Goal: Task Accomplishment & Management: Use online tool/utility

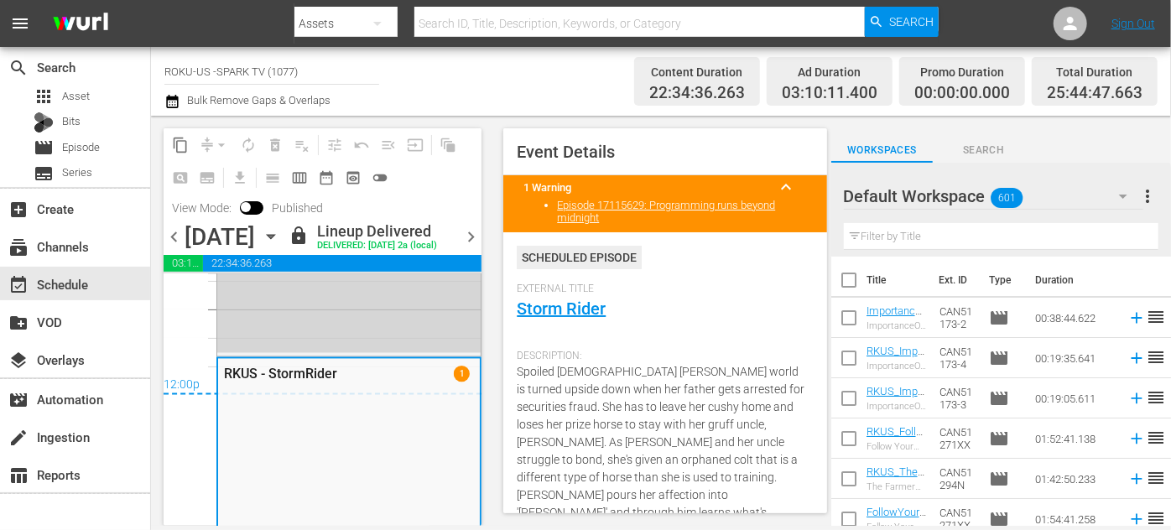
scroll to position [152, 0]
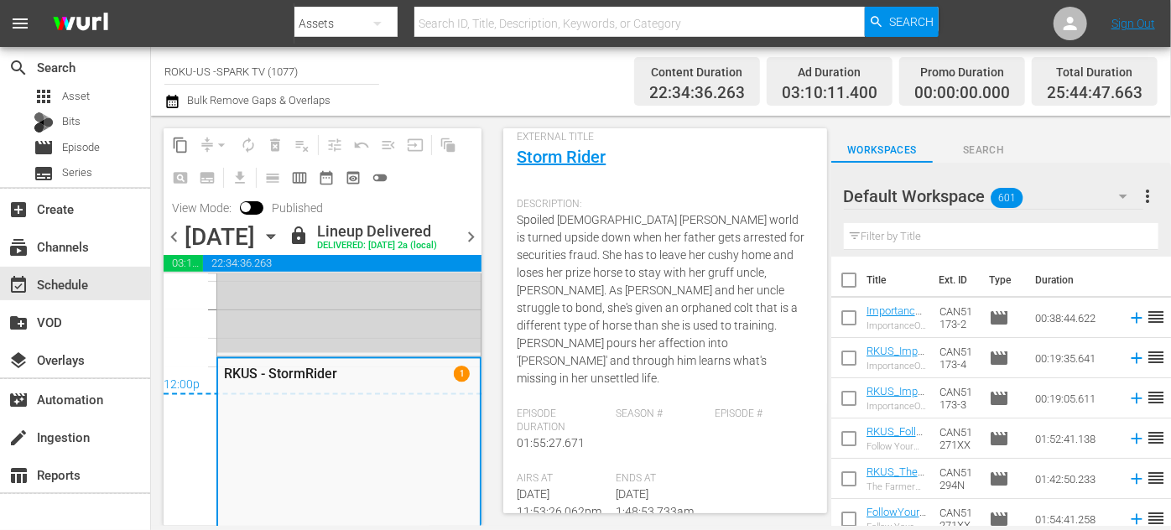
click at [474, 247] on span "chevron_right" at bounding box center [470, 236] width 21 height 21
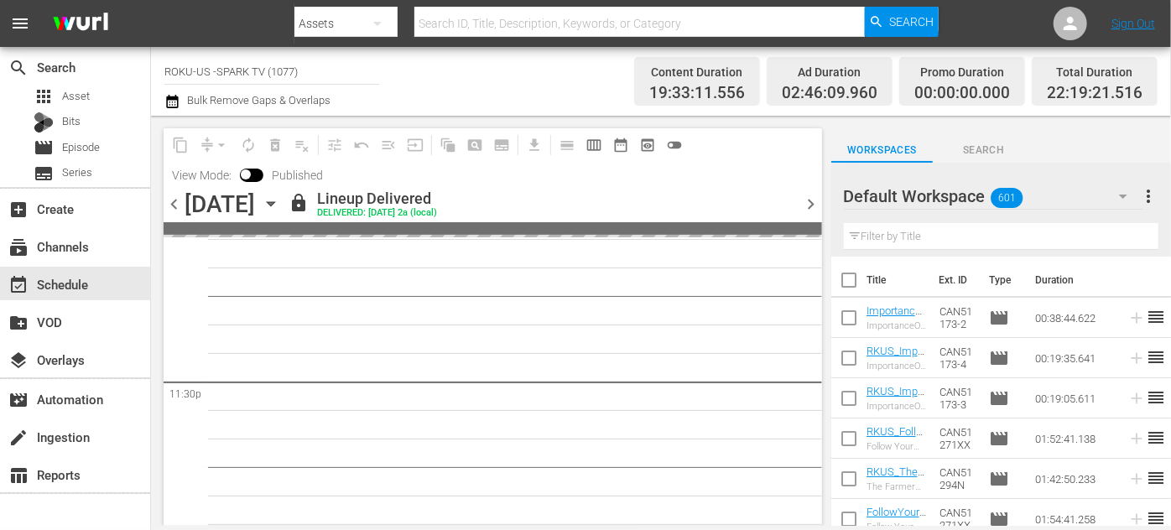
scroll to position [7975, 0]
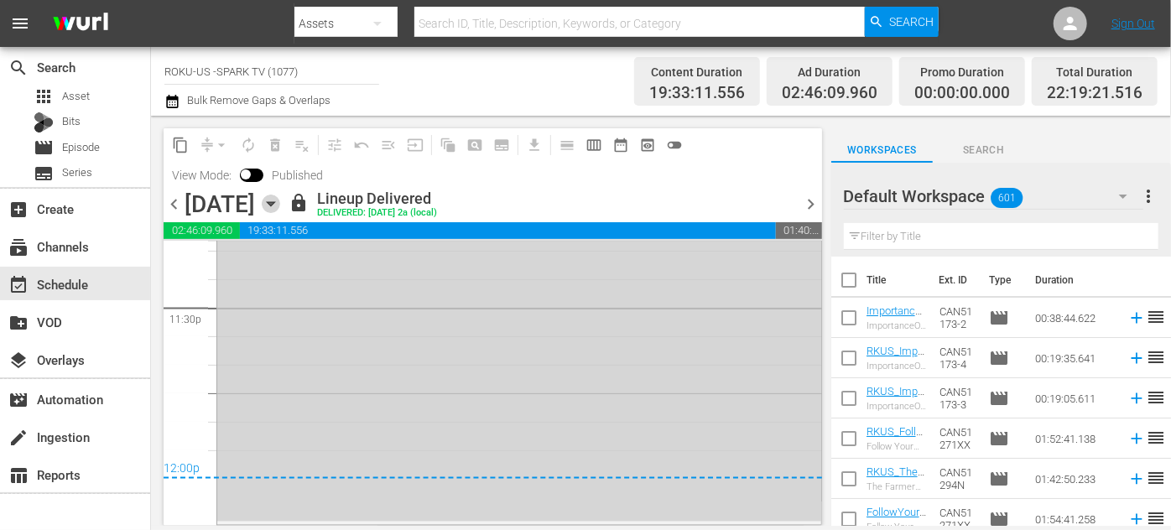
click at [280, 202] on icon "button" at bounding box center [271, 204] width 18 height 18
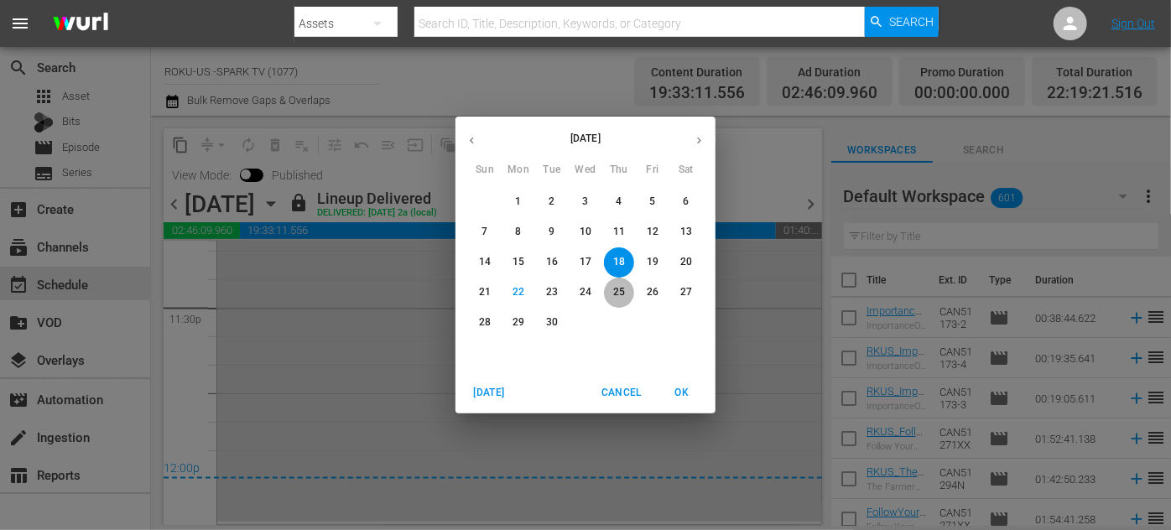
click at [615, 288] on p "25" at bounding box center [619, 292] width 12 height 14
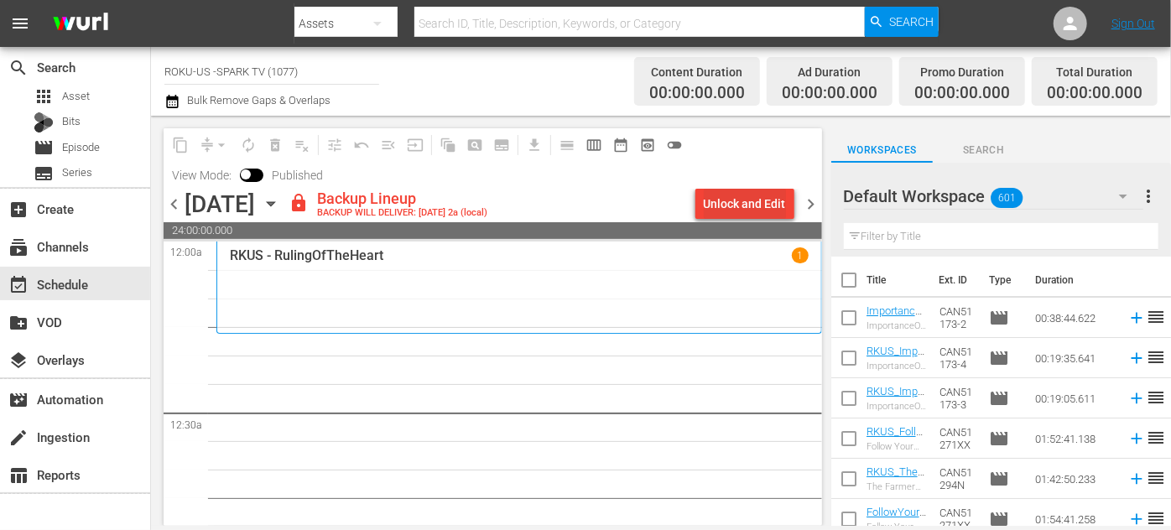
click at [730, 205] on div "Unlock and Edit" at bounding box center [745, 204] width 82 height 30
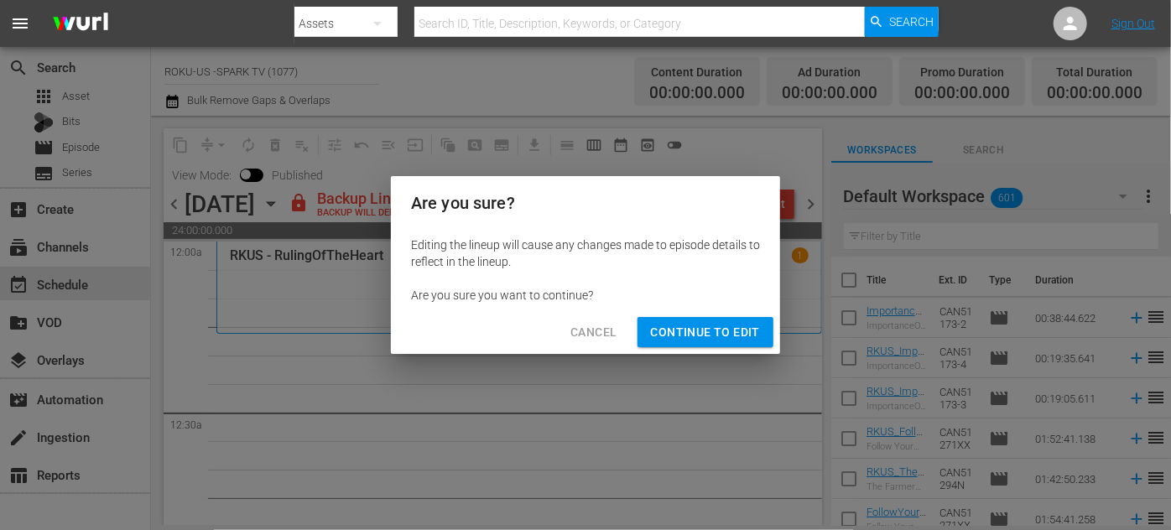
click at [684, 335] on span "Continue to Edit" at bounding box center [705, 332] width 109 height 21
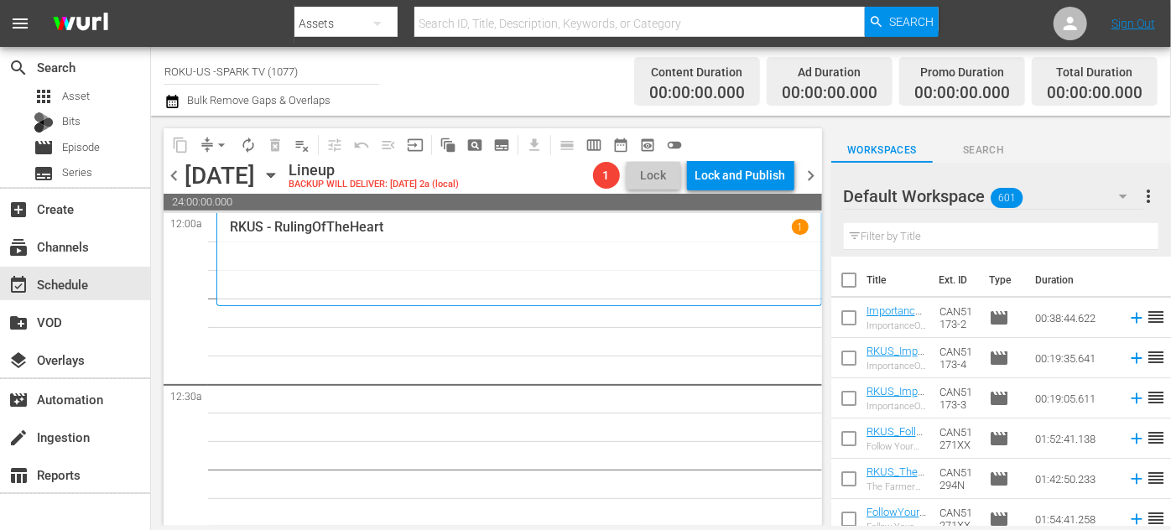
click at [1120, 196] on icon "button" at bounding box center [1123, 197] width 8 height 4
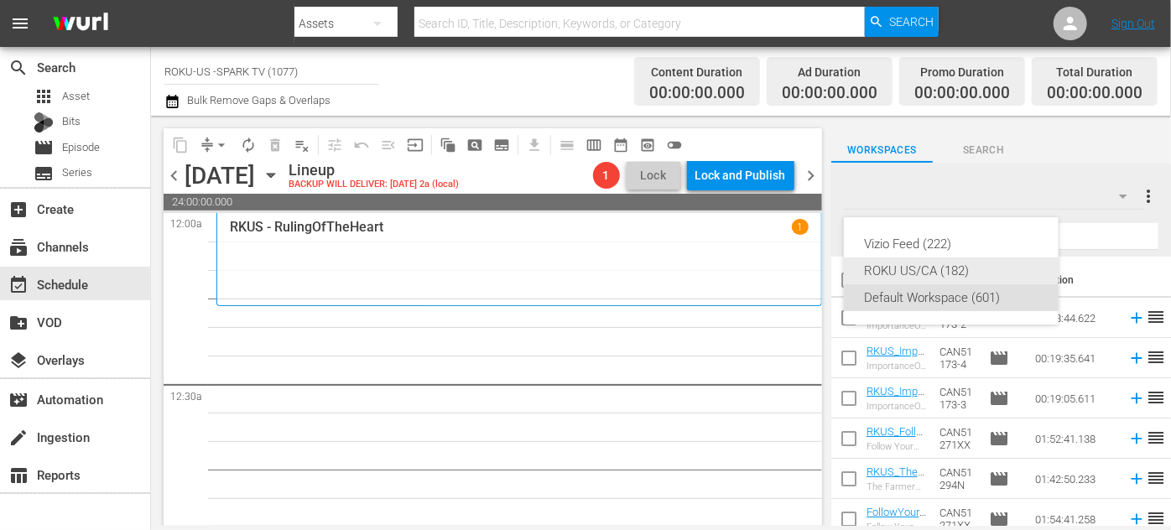
click at [926, 268] on div "ROKU US/CA (182)" at bounding box center [951, 270] width 174 height 27
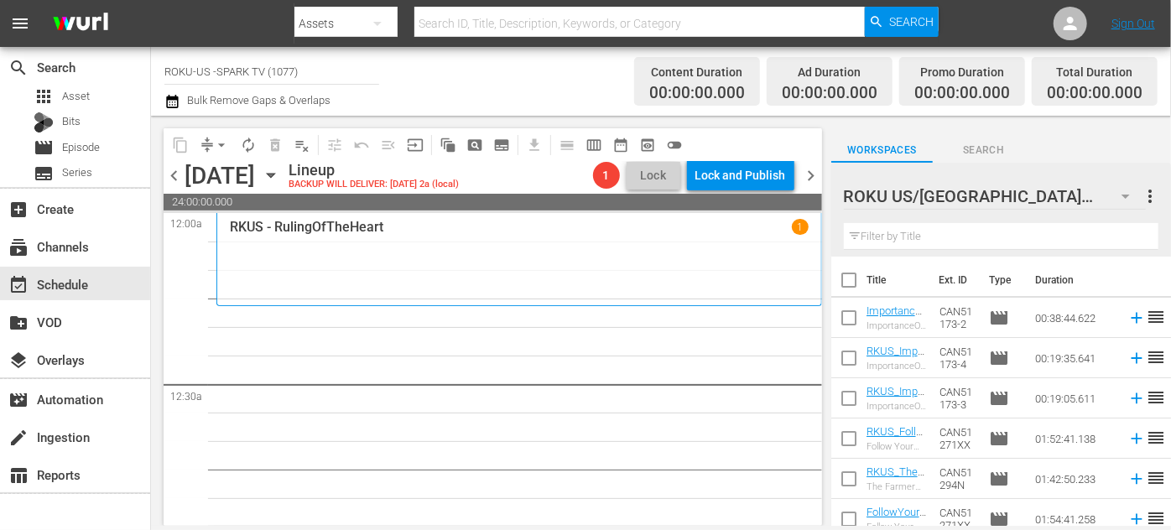
click at [905, 232] on input "text" at bounding box center [1001, 236] width 314 height 27
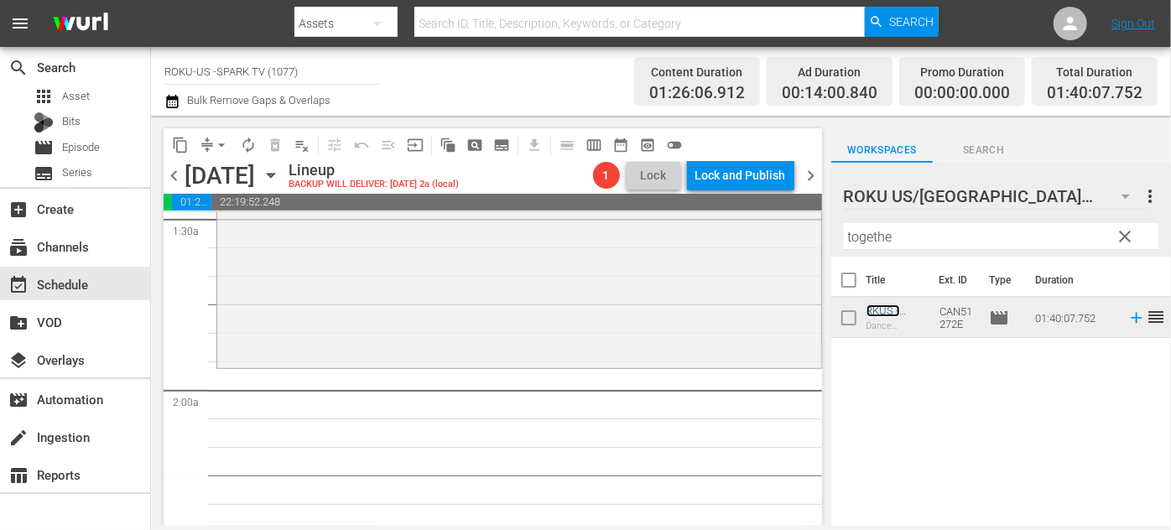
scroll to position [533, 0]
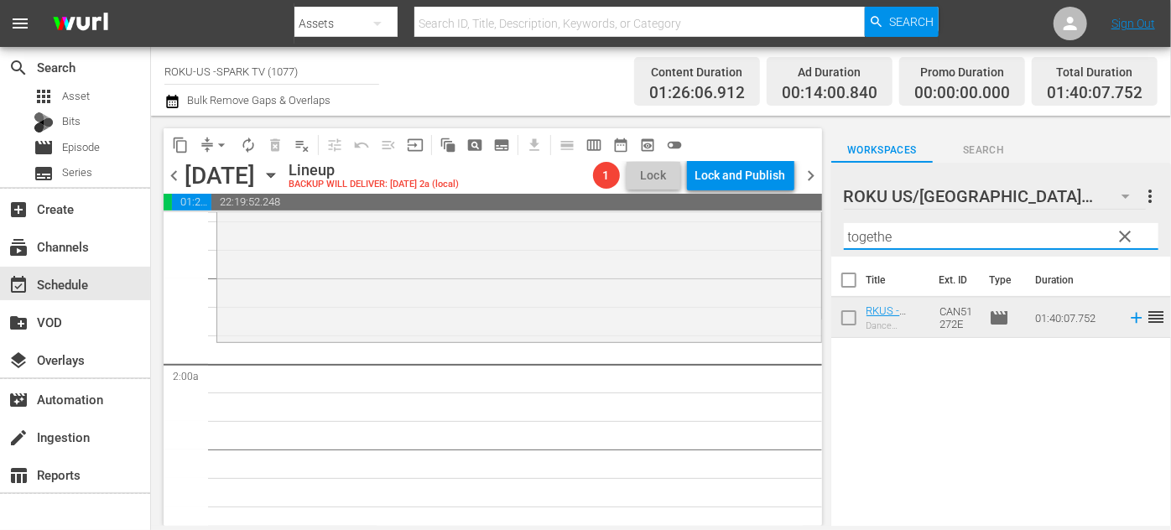
drag, startPoint x: 886, startPoint y: 236, endPoint x: 816, endPoint y: 236, distance: 69.6
click at [816, 236] on div "content_copy compress arrow_drop_down autorenew_outlined delete_forever_outline…" at bounding box center [661, 321] width 1020 height 410
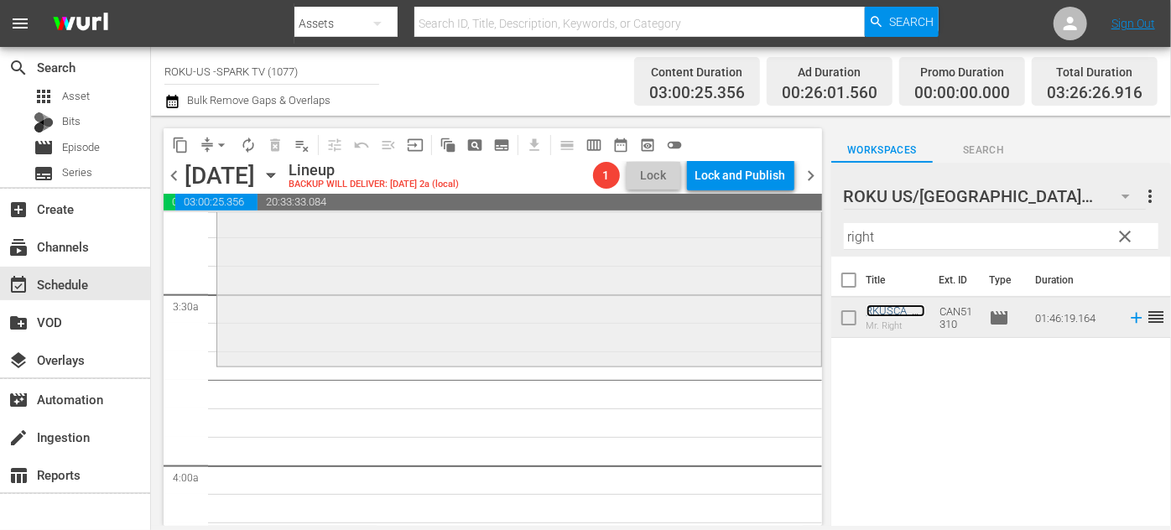
scroll to position [1143, 0]
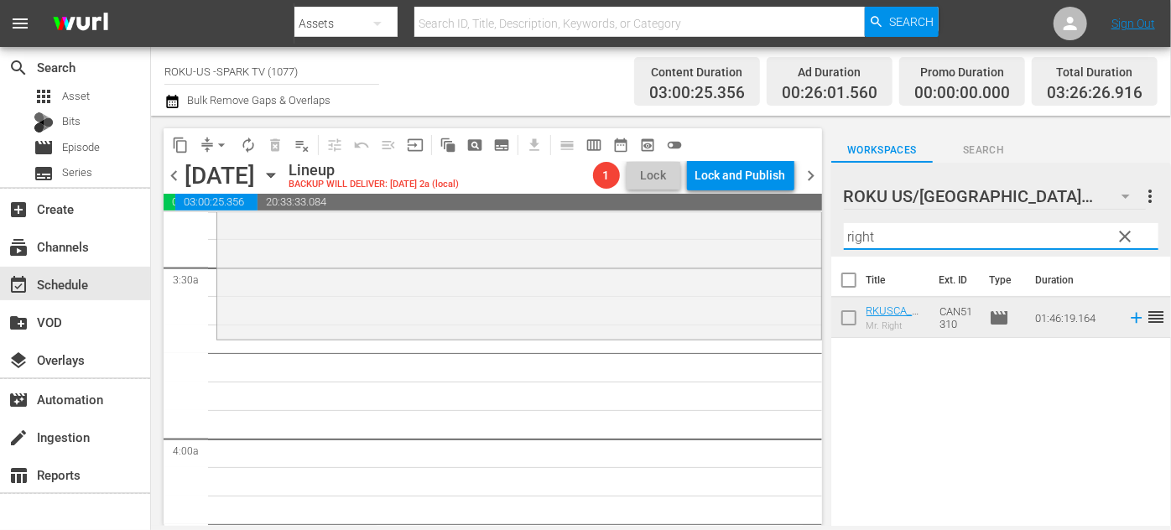
drag, startPoint x: 899, startPoint y: 230, endPoint x: 827, endPoint y: 224, distance: 72.4
click at [827, 224] on div "content_copy compress arrow_drop_down autorenew_outlined delete_forever_outline…" at bounding box center [661, 321] width 1020 height 410
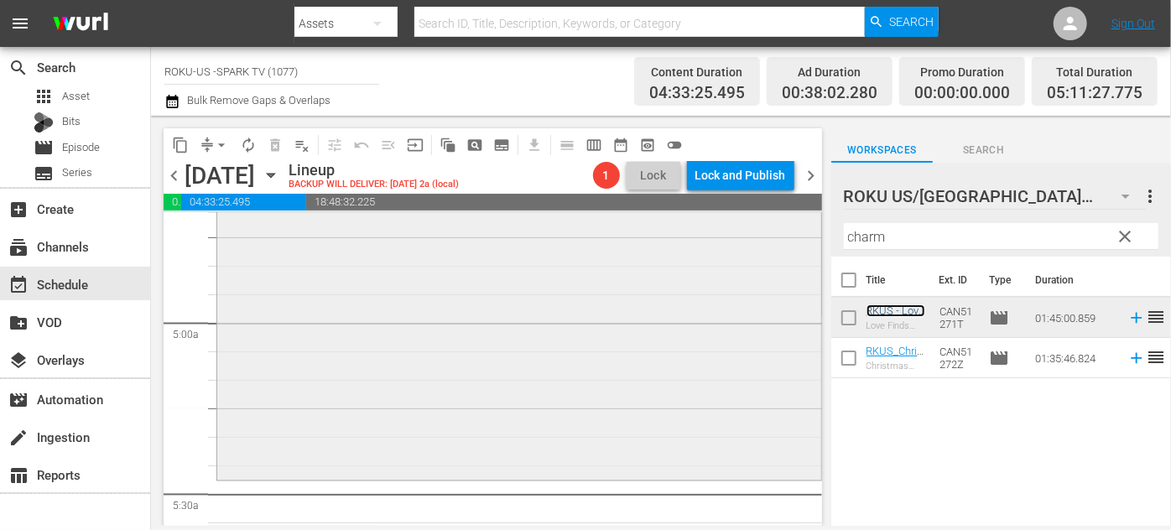
scroll to position [1753, 0]
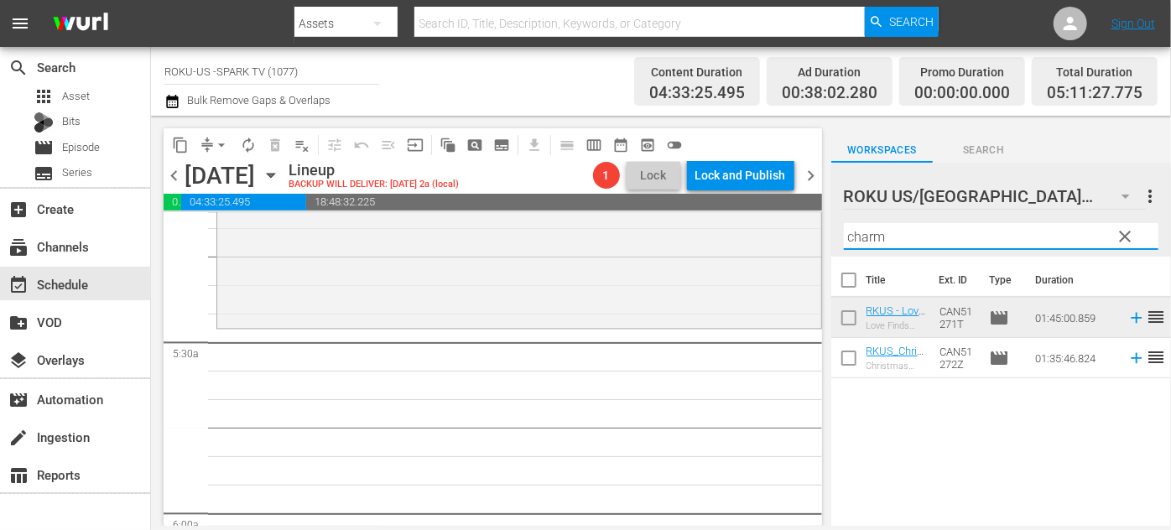
drag, startPoint x: 887, startPoint y: 236, endPoint x: 836, endPoint y: 237, distance: 51.2
click at [836, 237] on div "ROKU US/CA 182 ROKU US/[GEOGRAPHIC_DATA] more_vert clear Filter by Title charm" at bounding box center [1001, 210] width 340 height 94
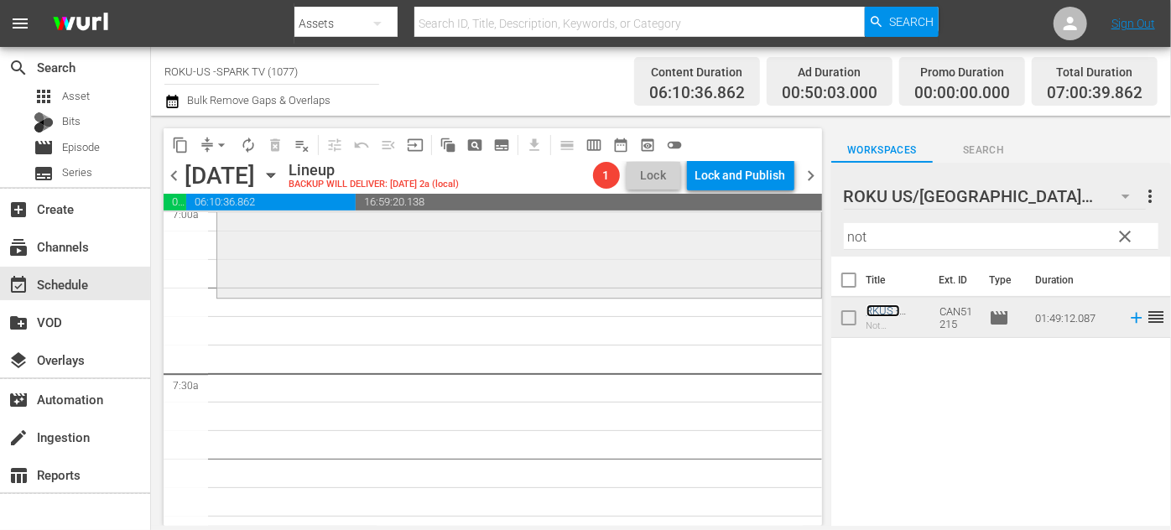
scroll to position [2363, 0]
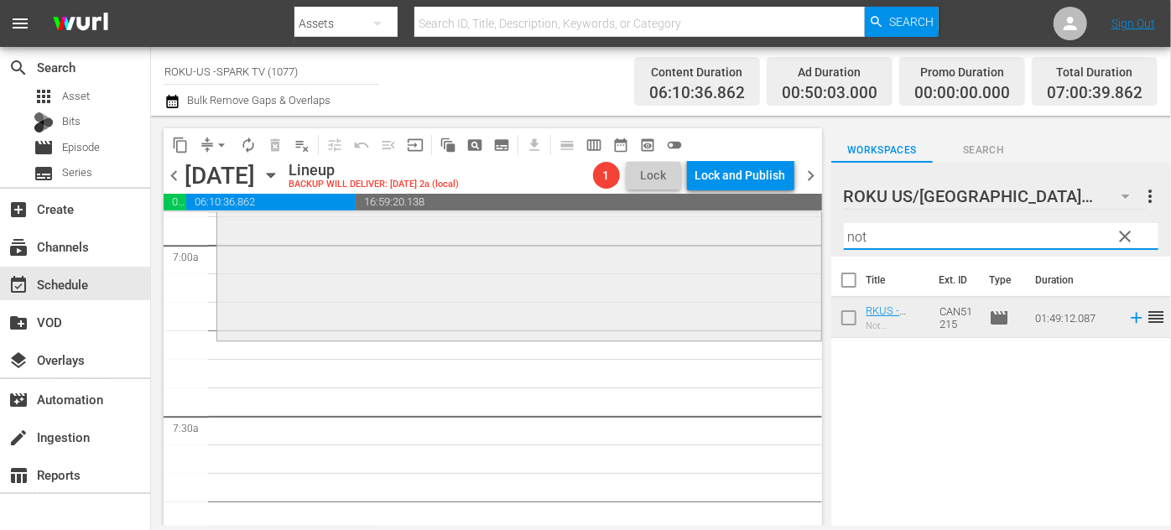
drag, startPoint x: 928, startPoint y: 228, endPoint x: 808, endPoint y: 230, distance: 119.1
click at [808, 230] on div "content_copy compress arrow_drop_down autorenew_outlined delete_forever_outline…" at bounding box center [661, 321] width 1020 height 410
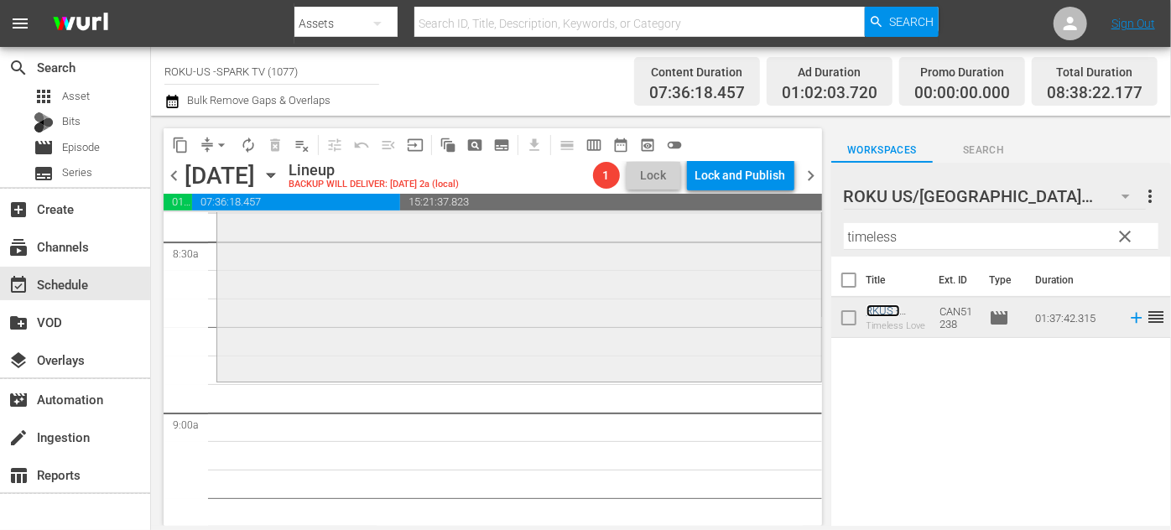
scroll to position [2897, 0]
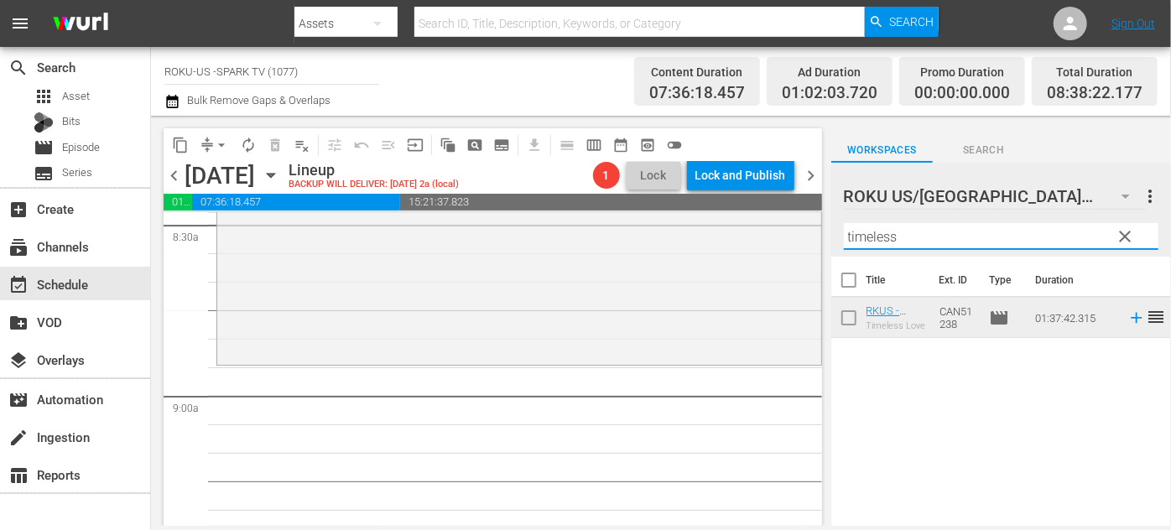
drag, startPoint x: 916, startPoint y: 233, endPoint x: 813, endPoint y: 236, distance: 103.2
click at [813, 235] on div "content_copy compress arrow_drop_down autorenew_outlined delete_forever_outline…" at bounding box center [661, 321] width 1020 height 410
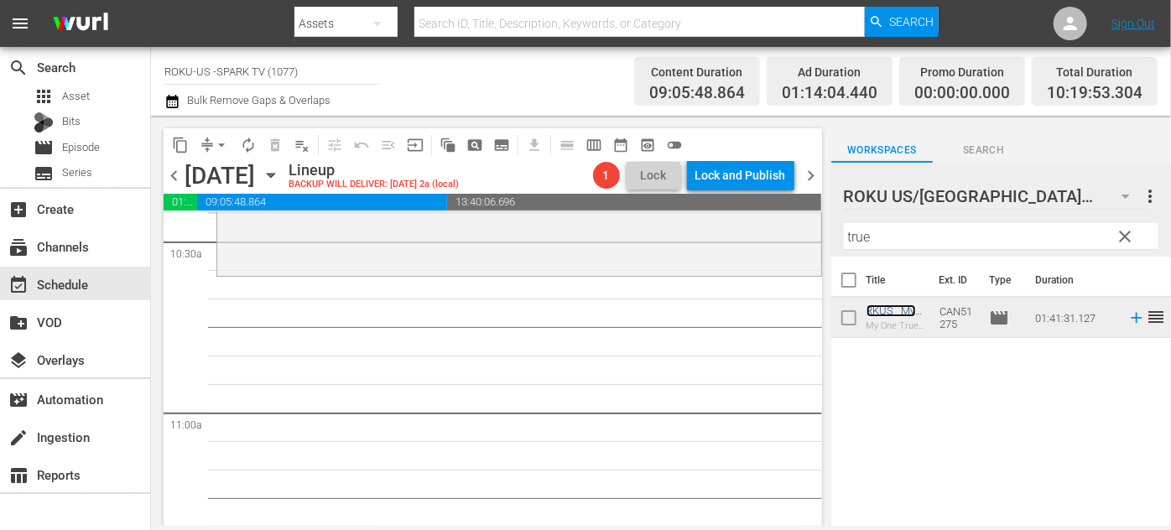
scroll to position [3583, 0]
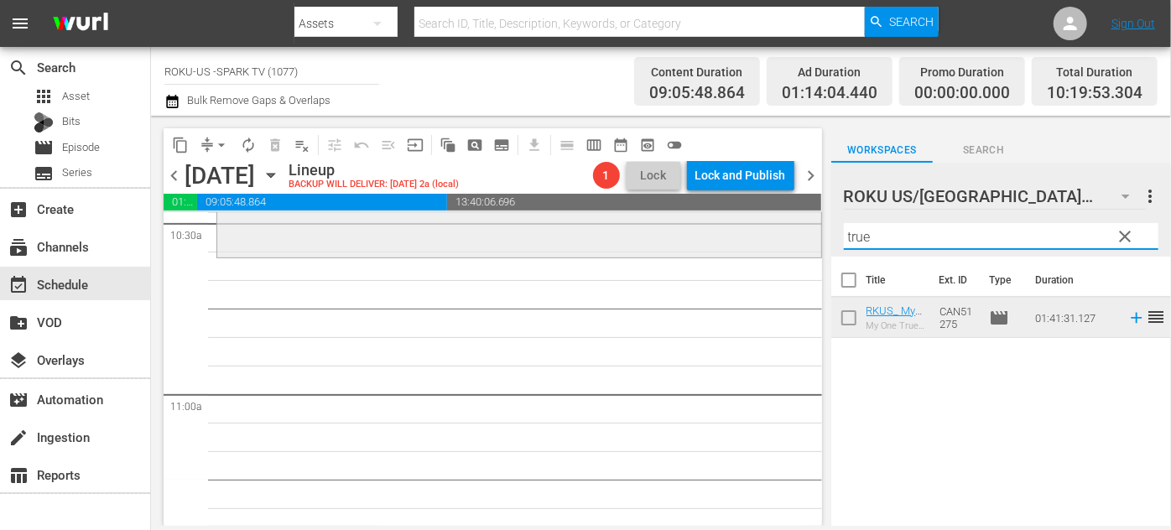
drag, startPoint x: 894, startPoint y: 240, endPoint x: 779, endPoint y: 240, distance: 114.9
click at [779, 240] on div "content_copy compress arrow_drop_down autorenew_outlined delete_forever_outline…" at bounding box center [661, 321] width 1020 height 410
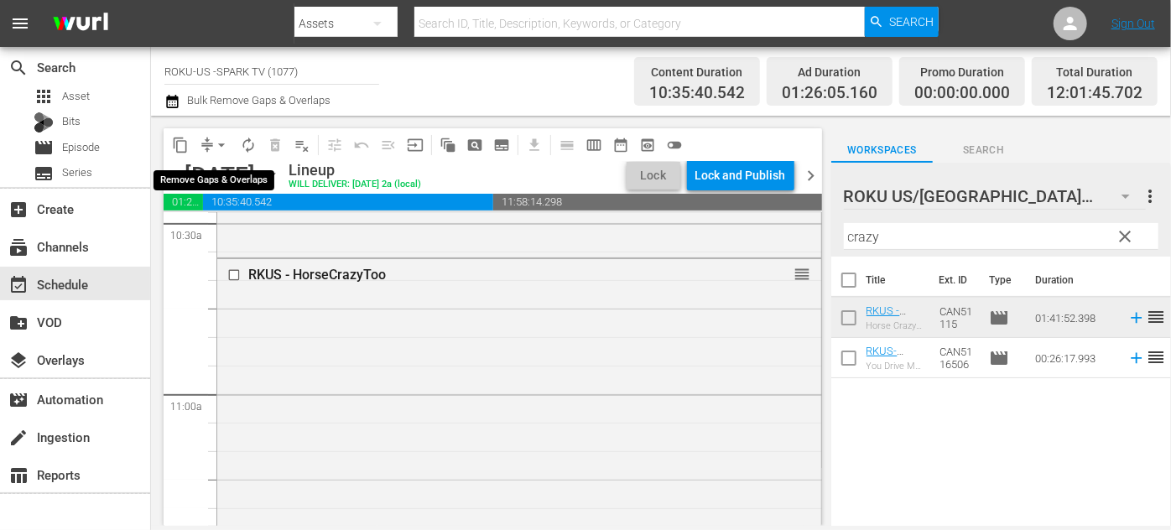
click at [223, 138] on span "arrow_drop_down" at bounding box center [221, 145] width 17 height 17
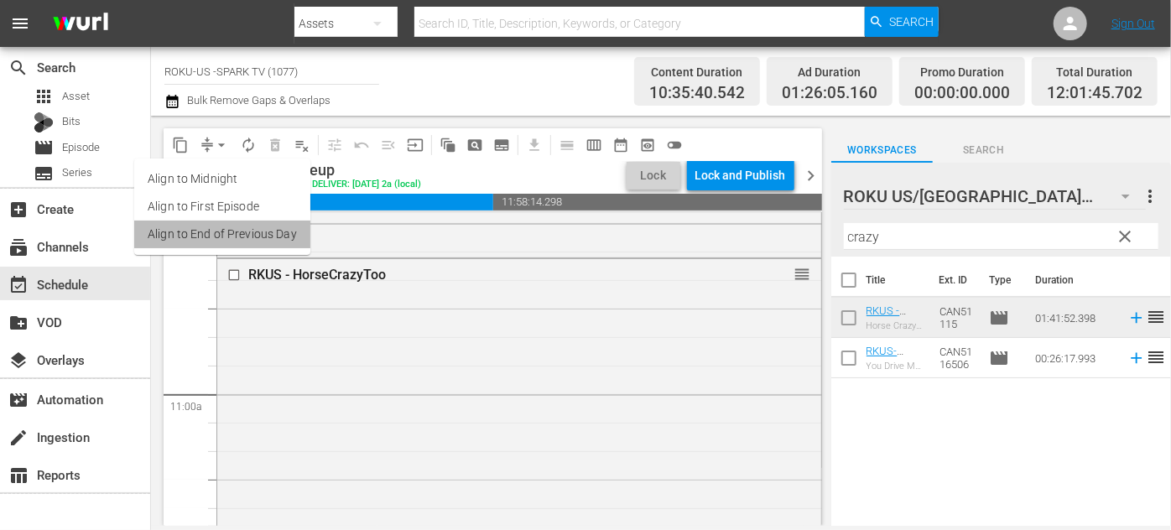
click at [254, 231] on li "Align to End of Previous Day" at bounding box center [222, 235] width 176 height 28
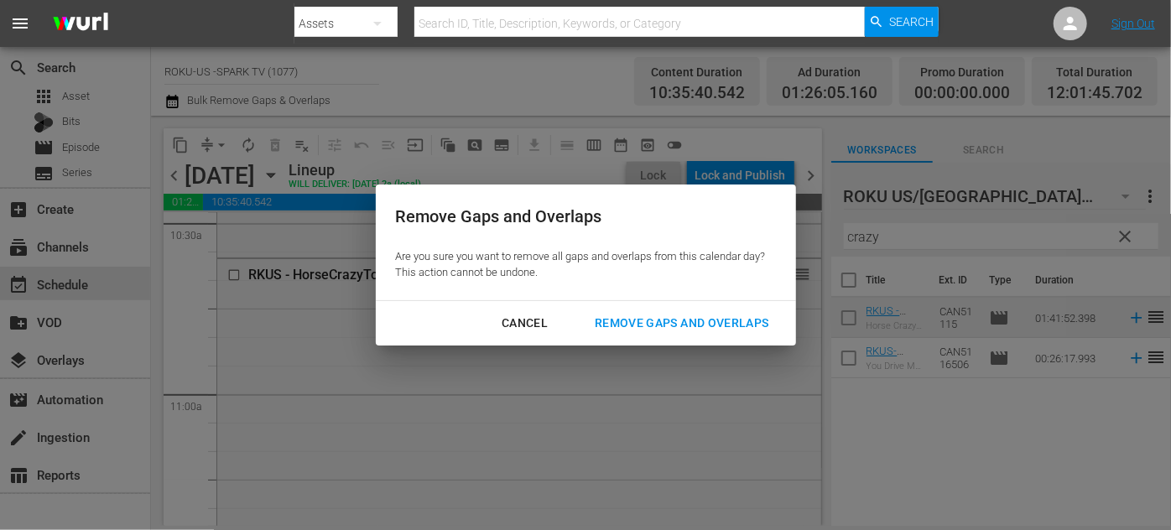
click at [715, 320] on div "Remove Gaps and Overlaps" at bounding box center [681, 323] width 200 height 21
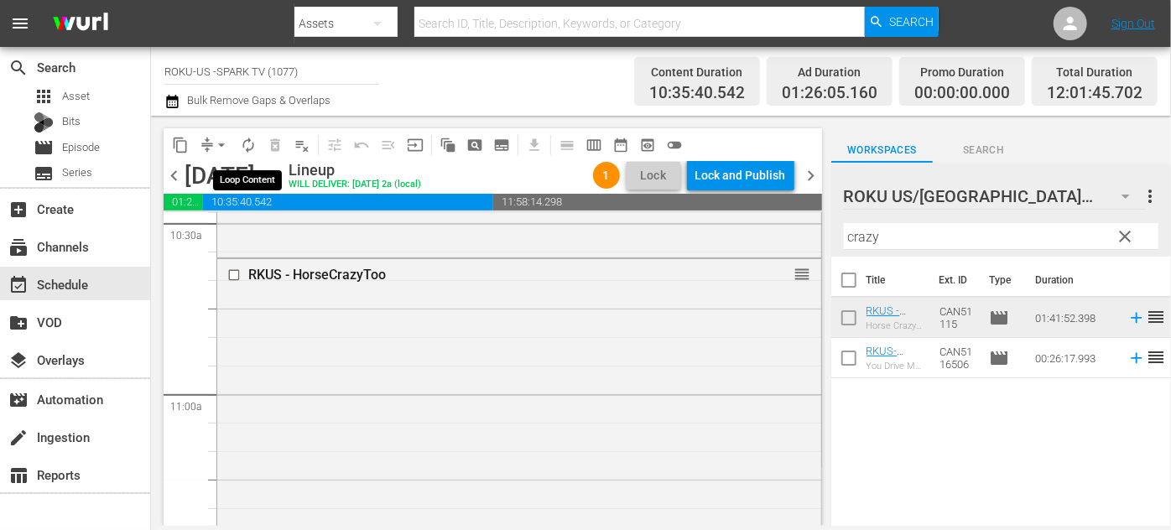
click at [247, 143] on span "autorenew_outlined" at bounding box center [248, 145] width 17 height 17
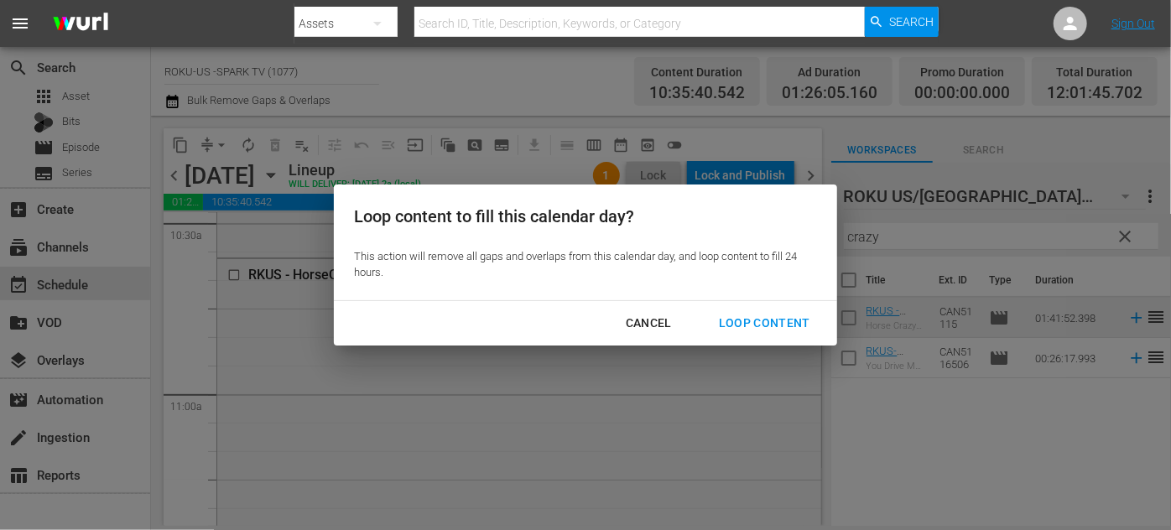
click at [772, 316] on div "Loop Content" at bounding box center [764, 323] width 118 height 21
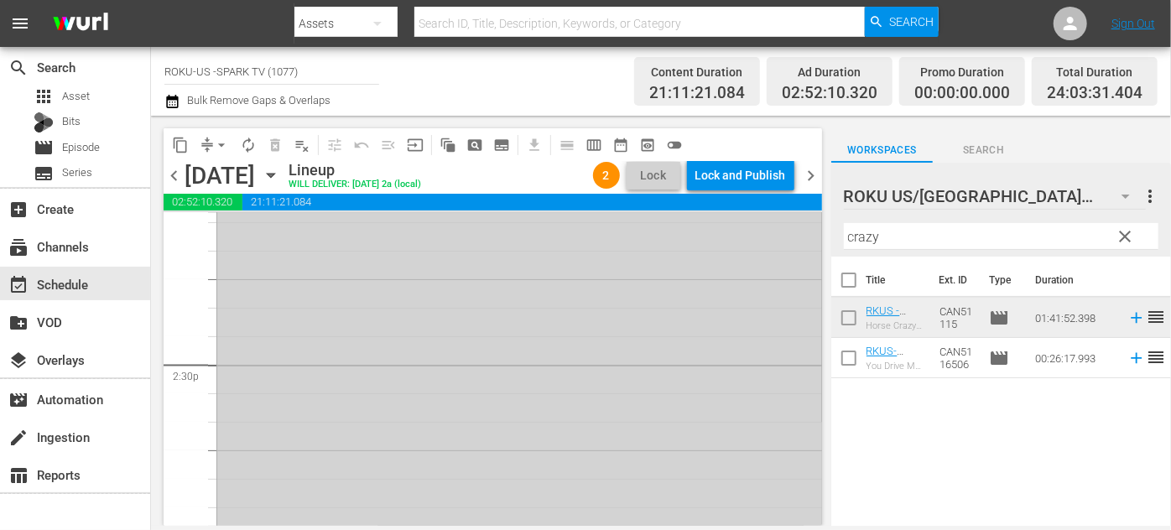
scroll to position [4581, 0]
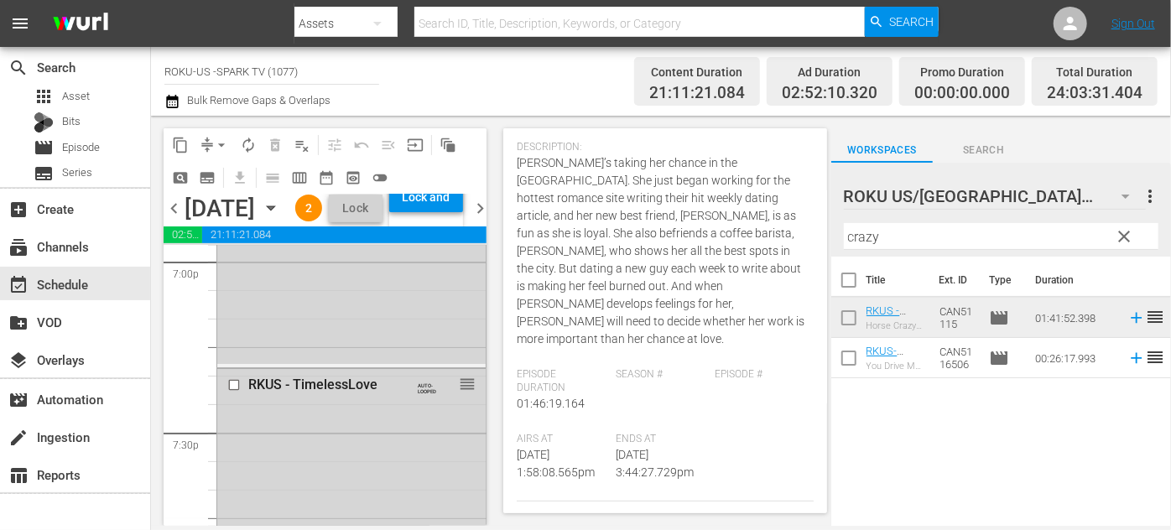
scroll to position [6487, 0]
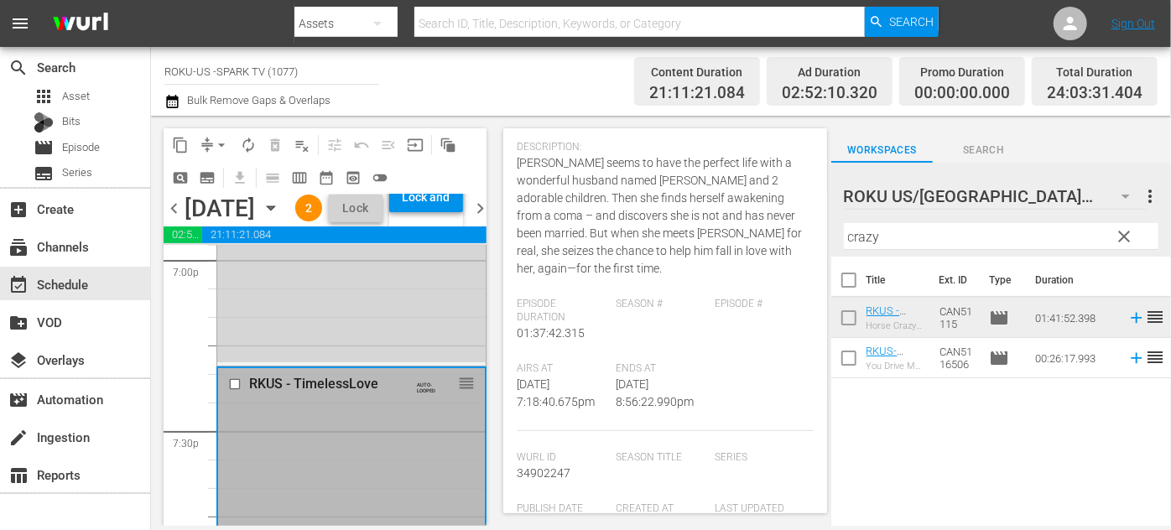
scroll to position [0, 0]
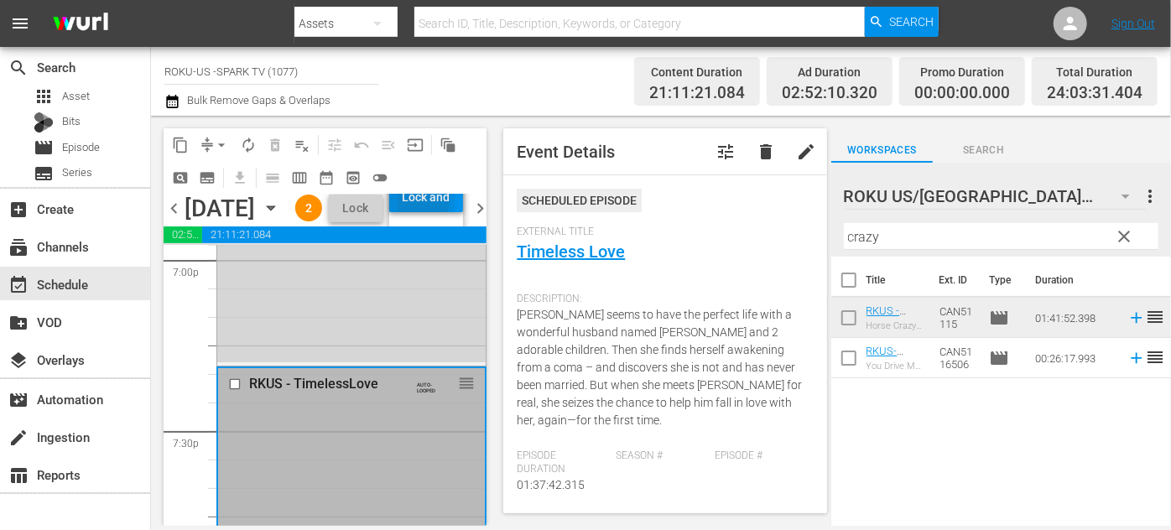
click at [455, 212] on div "Lock and Publish" at bounding box center [426, 197] width 57 height 30
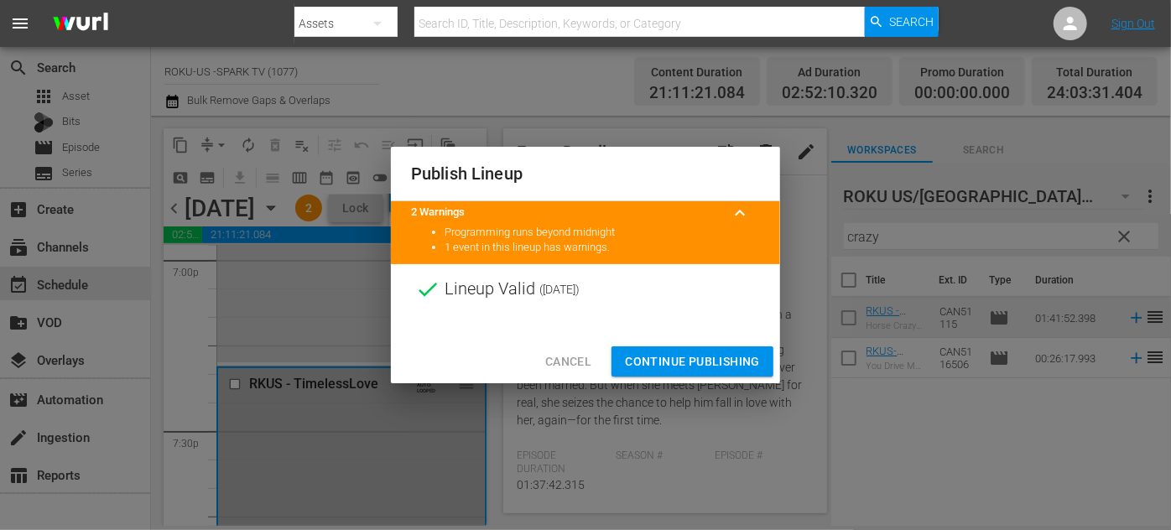
click at [684, 351] on span "Continue Publishing" at bounding box center [692, 361] width 135 height 21
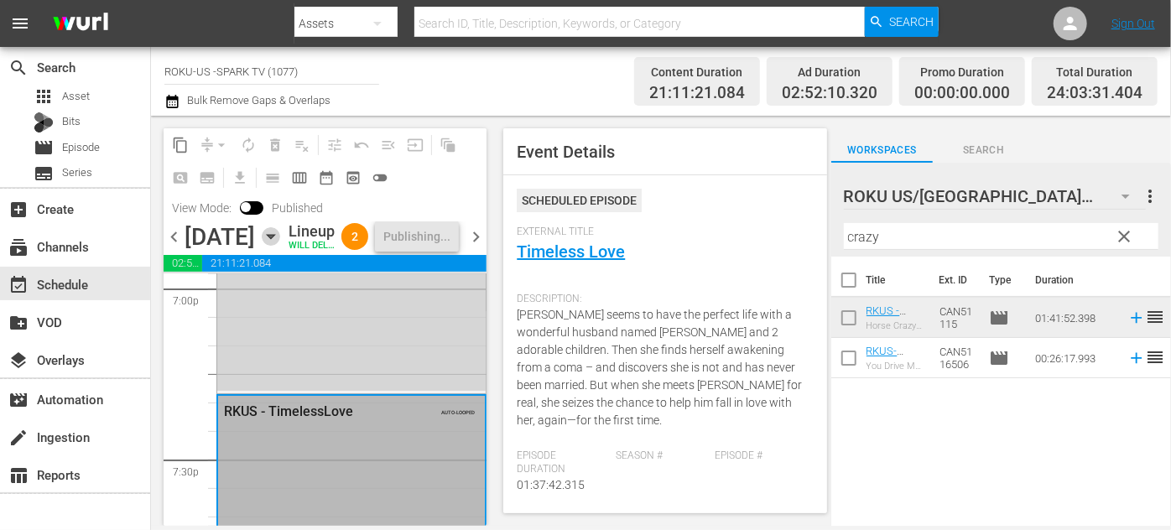
click at [280, 246] on icon "button" at bounding box center [271, 236] width 18 height 18
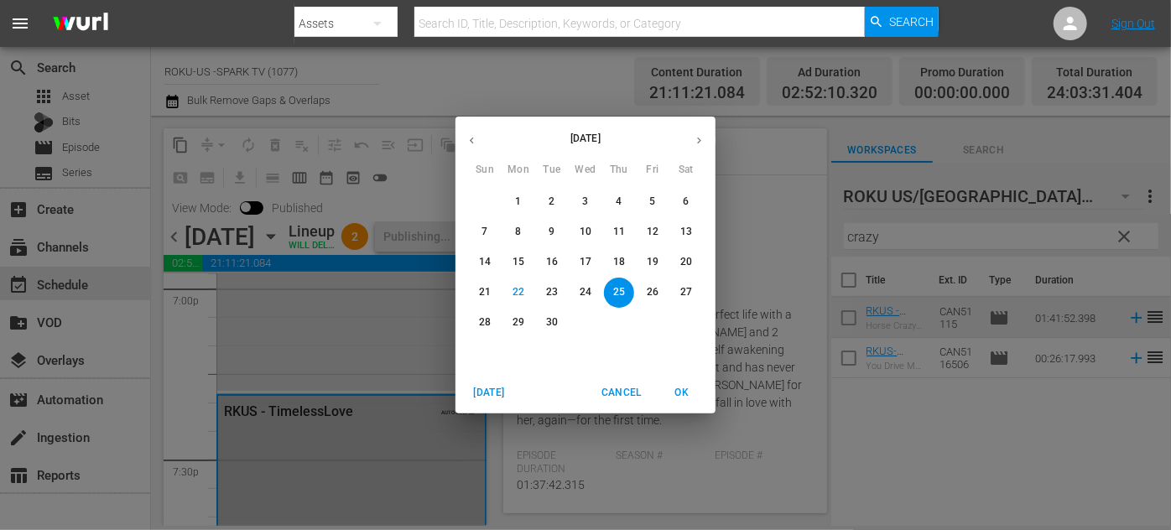
click at [654, 288] on p "26" at bounding box center [653, 292] width 12 height 14
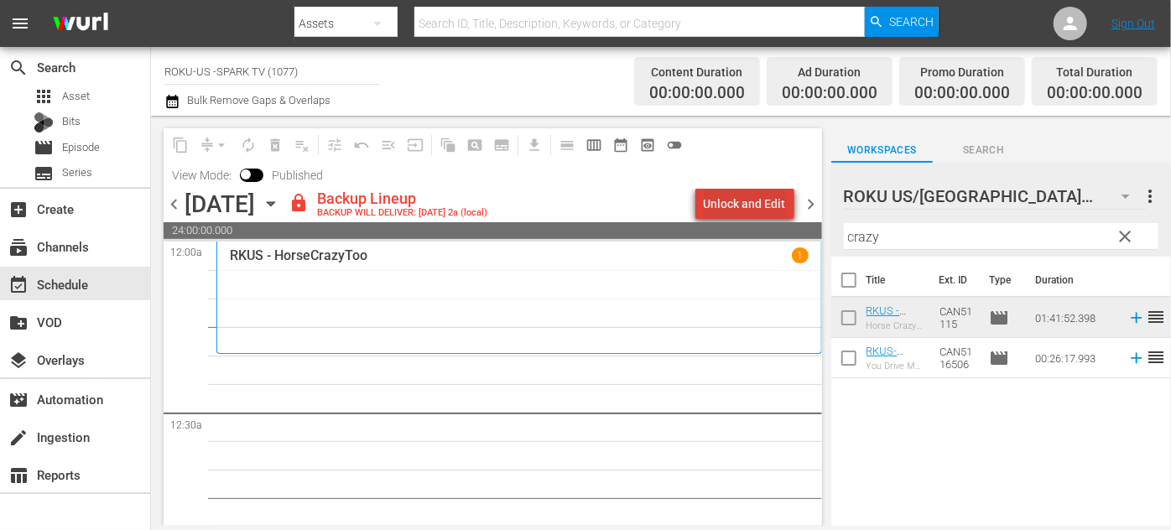
click at [753, 196] on div "Unlock and Edit" at bounding box center [745, 204] width 82 height 30
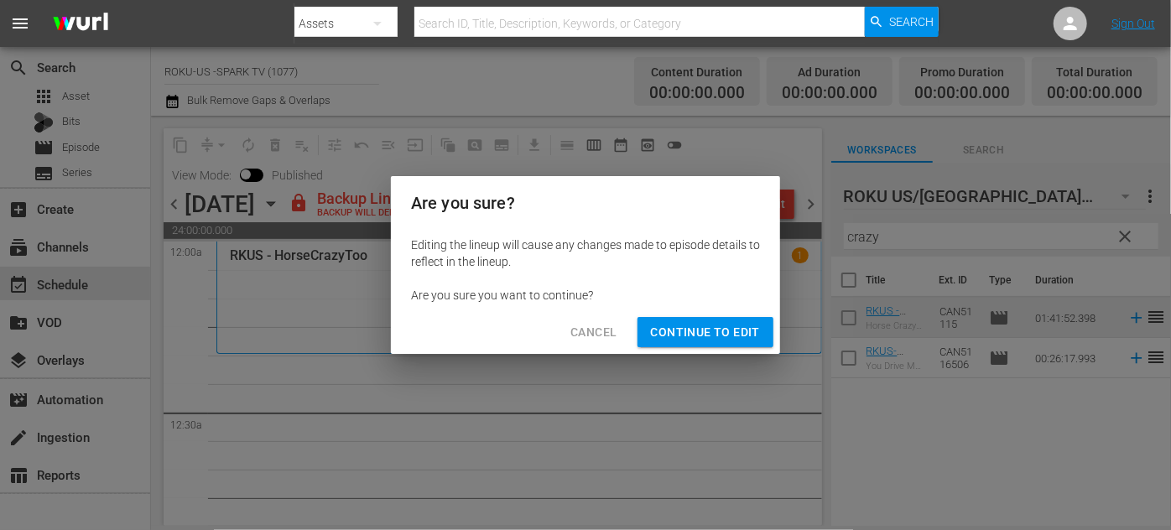
drag, startPoint x: 694, startPoint y: 330, endPoint x: 735, endPoint y: 319, distance: 43.5
click at [700, 331] on span "Continue to Edit" at bounding box center [705, 332] width 109 height 21
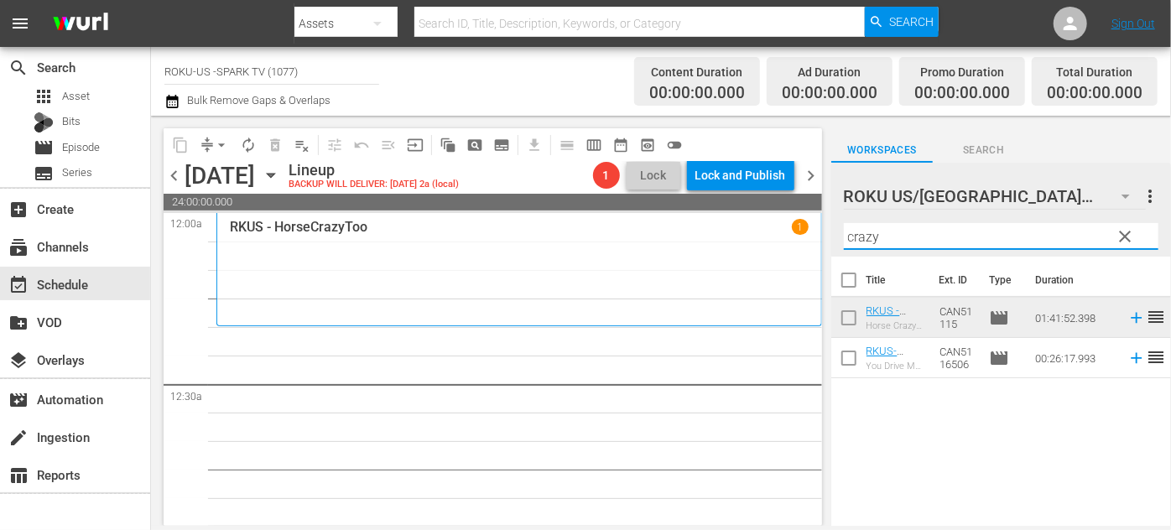
drag, startPoint x: 899, startPoint y: 237, endPoint x: 830, endPoint y: 231, distance: 69.0
click at [831, 231] on div "ROKU US/CA 182 ROKU US/CA more_vert clear Filter by Title crazy" at bounding box center [1001, 210] width 340 height 94
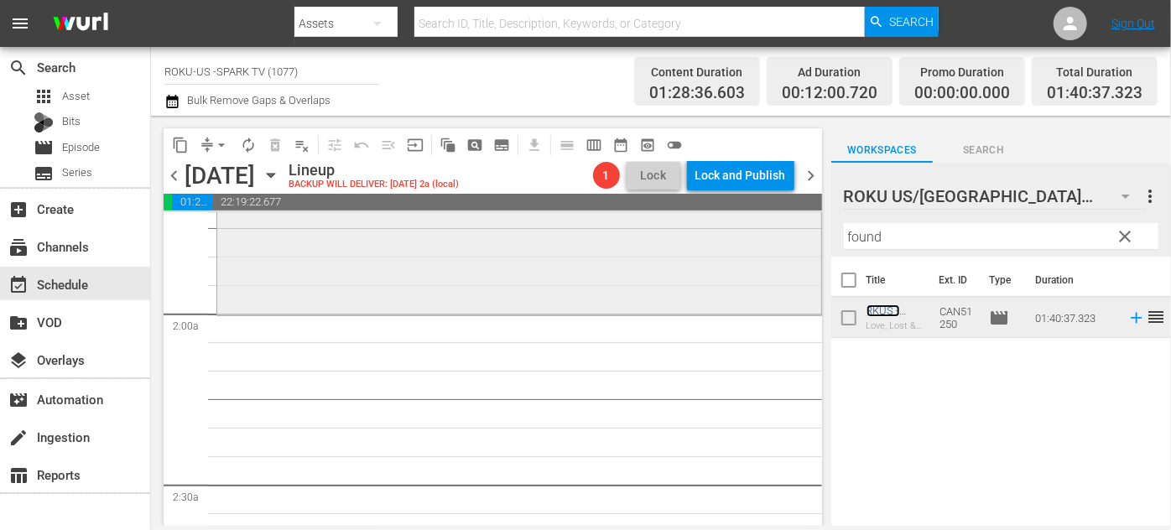
scroll to position [610, 0]
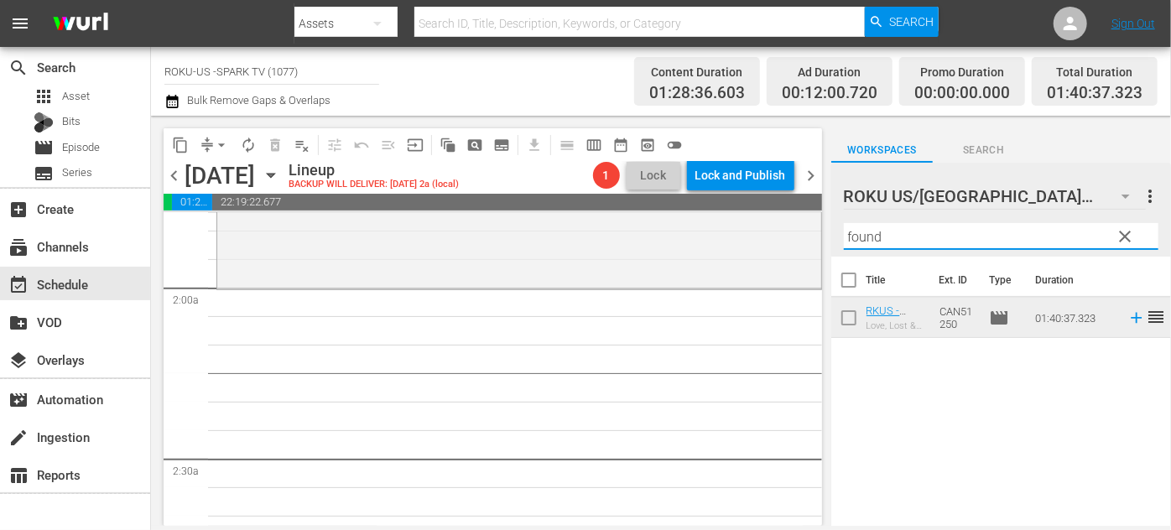
drag, startPoint x: 898, startPoint y: 233, endPoint x: 834, endPoint y: 234, distance: 64.6
click at [834, 234] on div "ROKU US/CA 182 ROKU US/[GEOGRAPHIC_DATA] more_vert clear Filter by Title found" at bounding box center [1001, 210] width 340 height 94
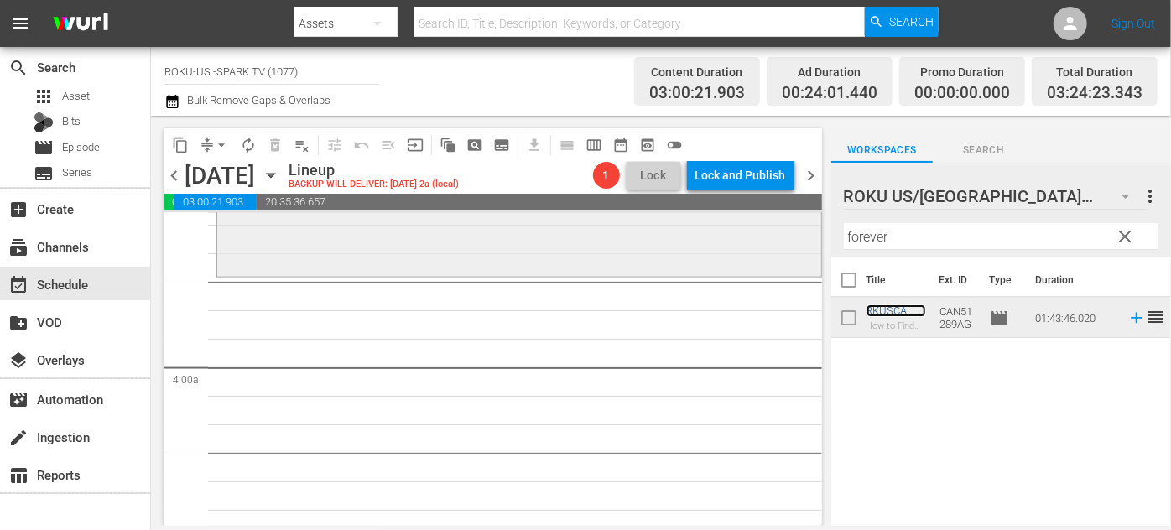
scroll to position [1219, 0]
drag, startPoint x: 846, startPoint y: 231, endPoint x: 811, endPoint y: 236, distance: 35.6
click at [811, 236] on div "content_copy compress arrow_drop_down autorenew_outlined delete_forever_outline…" at bounding box center [661, 321] width 1020 height 410
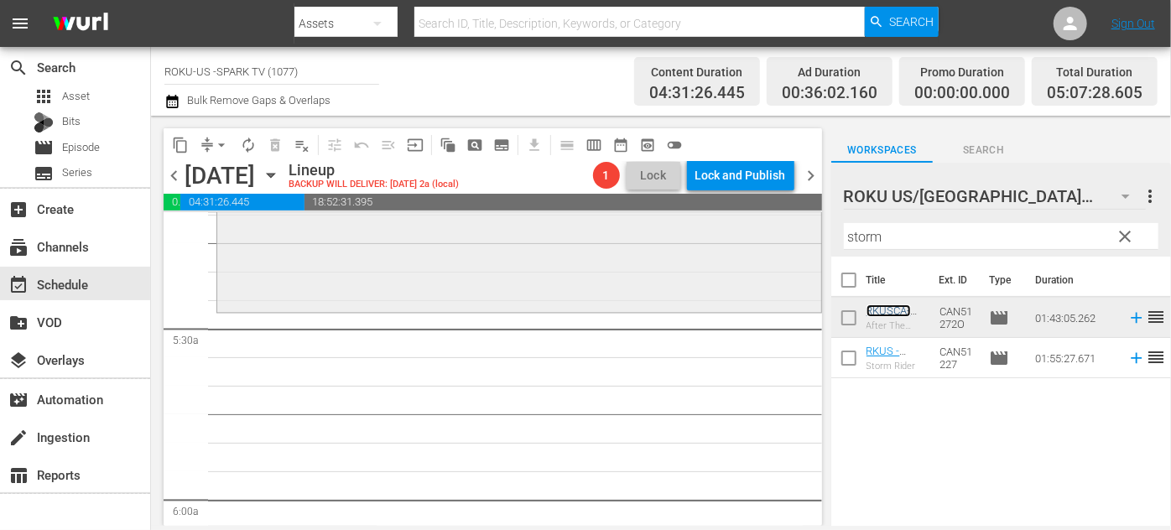
scroll to position [1829, 0]
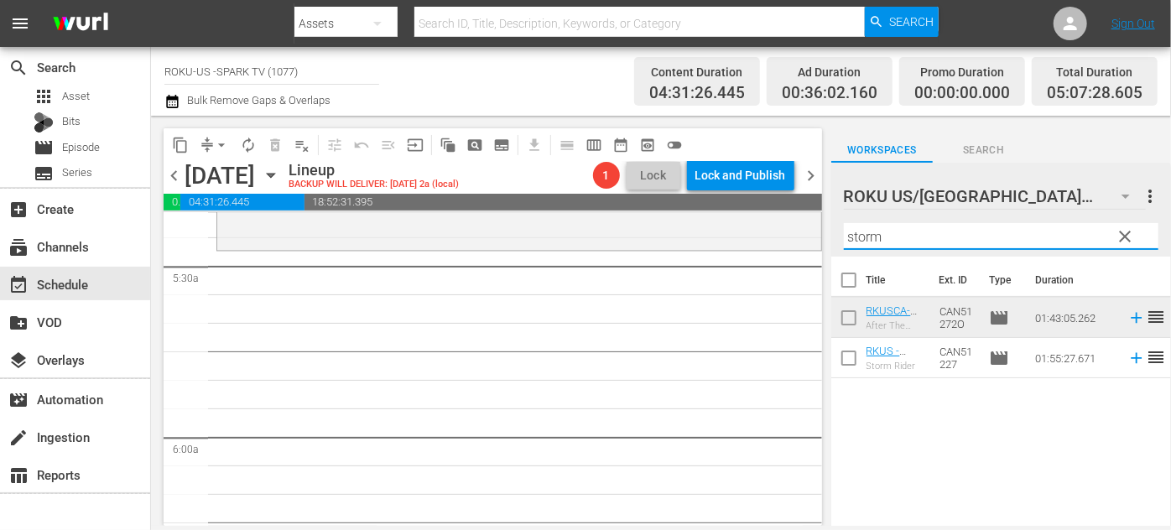
drag, startPoint x: 884, startPoint y: 234, endPoint x: 813, endPoint y: 234, distance: 70.4
click at [813, 234] on div "content_copy compress arrow_drop_down autorenew_outlined delete_forever_outline…" at bounding box center [661, 321] width 1020 height 410
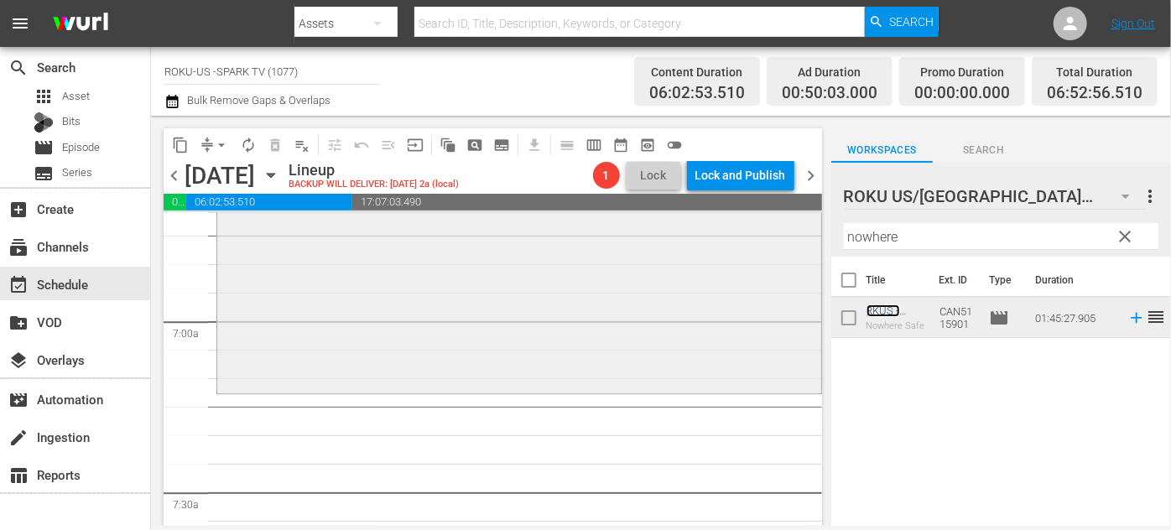
scroll to position [2363, 0]
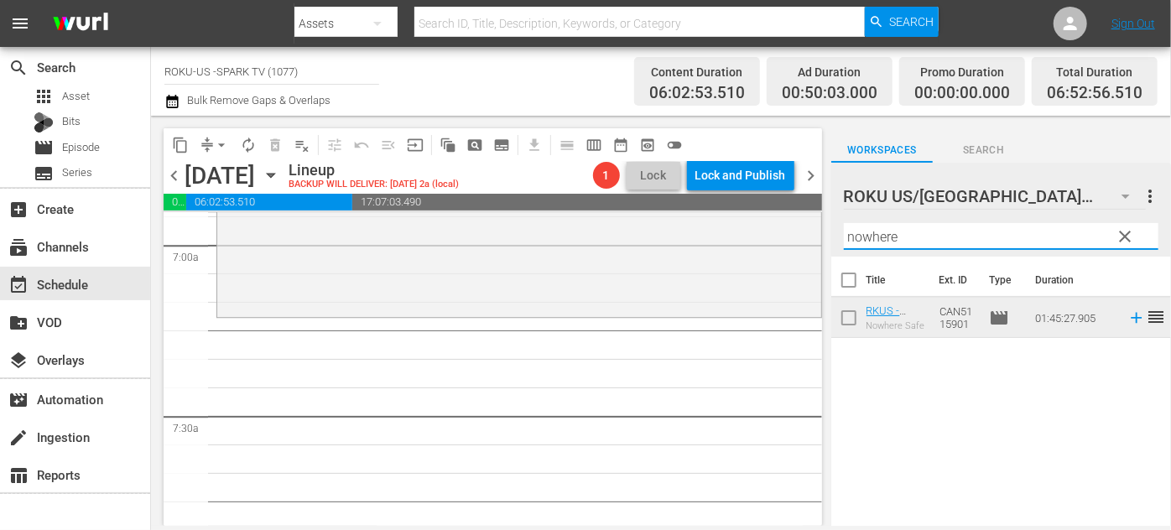
drag, startPoint x: 910, startPoint y: 238, endPoint x: 831, endPoint y: 236, distance: 78.9
click at [831, 236] on div "ROKU US/CA 182 ROKU US/CA more_vert clear Filter by Title nowhere" at bounding box center [1001, 210] width 340 height 94
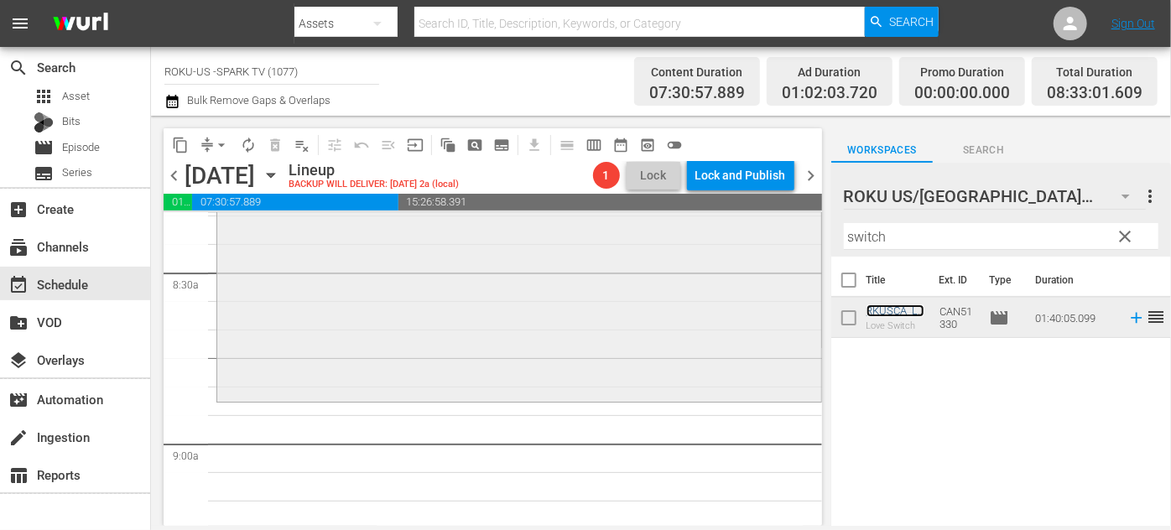
scroll to position [2897, 0]
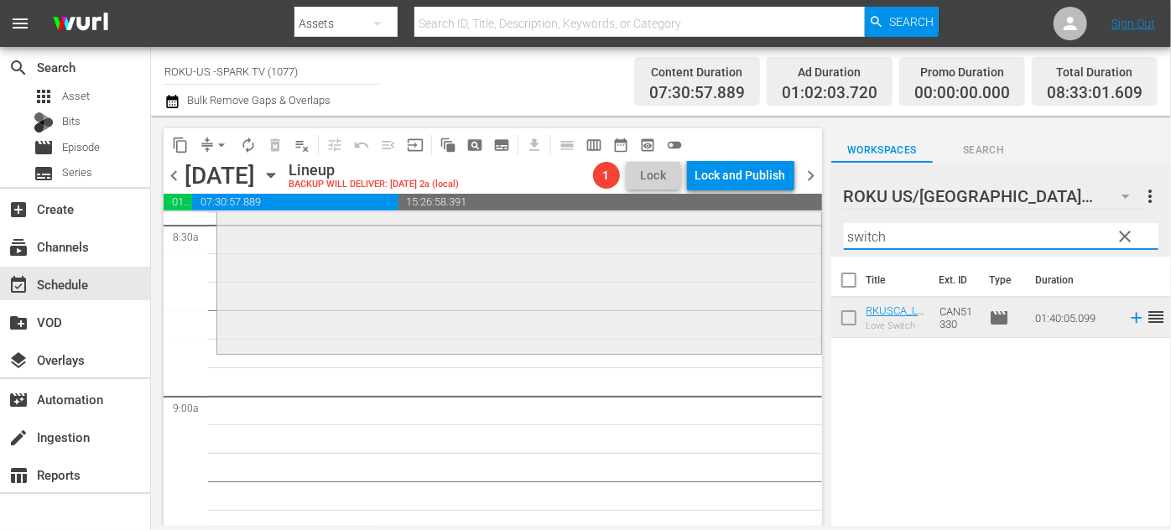
drag, startPoint x: 910, startPoint y: 242, endPoint x: 805, endPoint y: 242, distance: 104.8
click at [805, 242] on div "content_copy compress arrow_drop_down autorenew_outlined delete_forever_outline…" at bounding box center [661, 321] width 1020 height 410
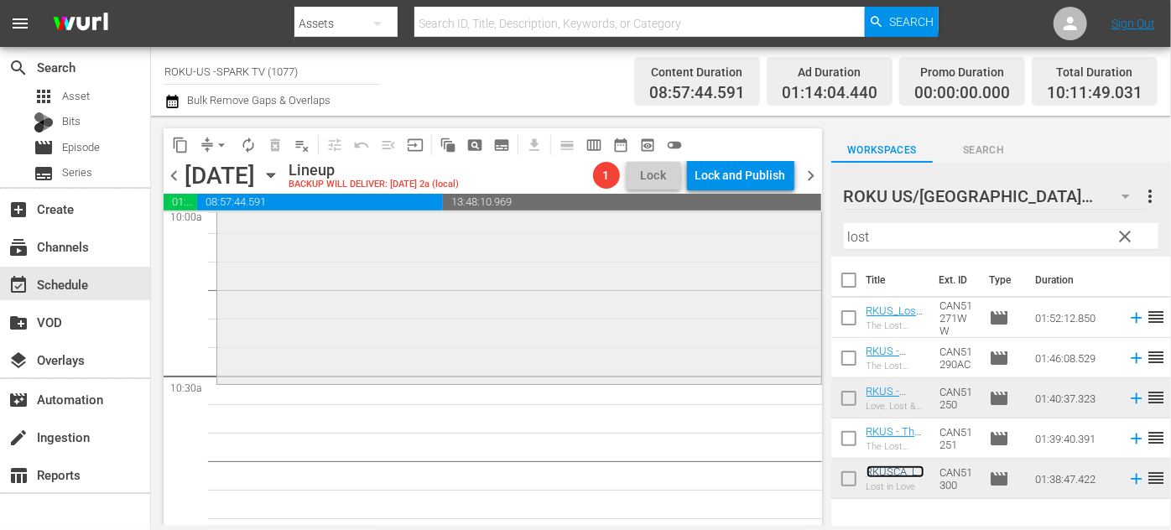
scroll to position [3506, 0]
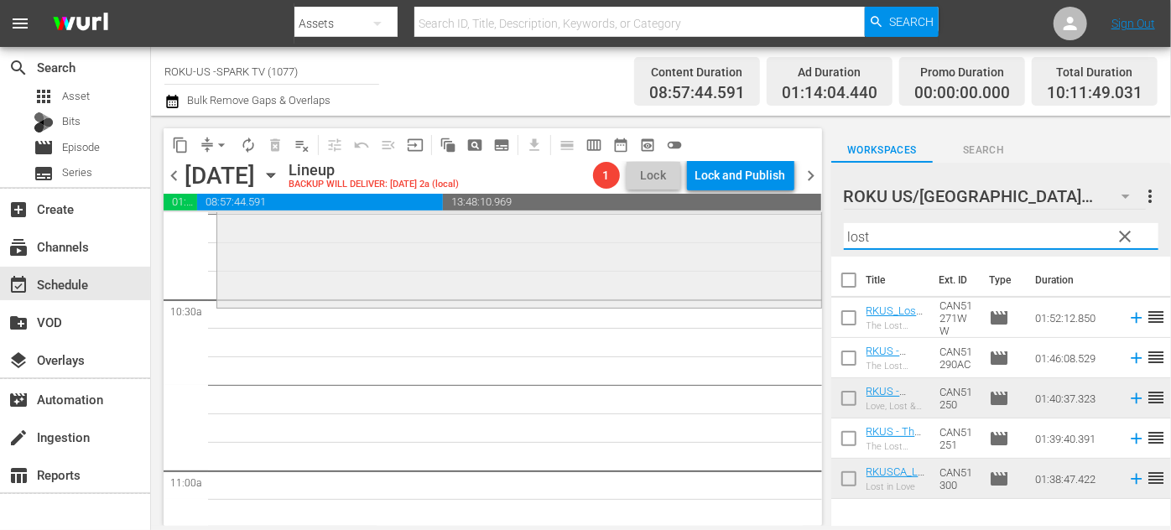
drag, startPoint x: 804, startPoint y: 235, endPoint x: 777, endPoint y: 235, distance: 27.7
click at [777, 235] on div "content_copy compress arrow_drop_down autorenew_outlined delete_forever_outline…" at bounding box center [661, 321] width 1020 height 410
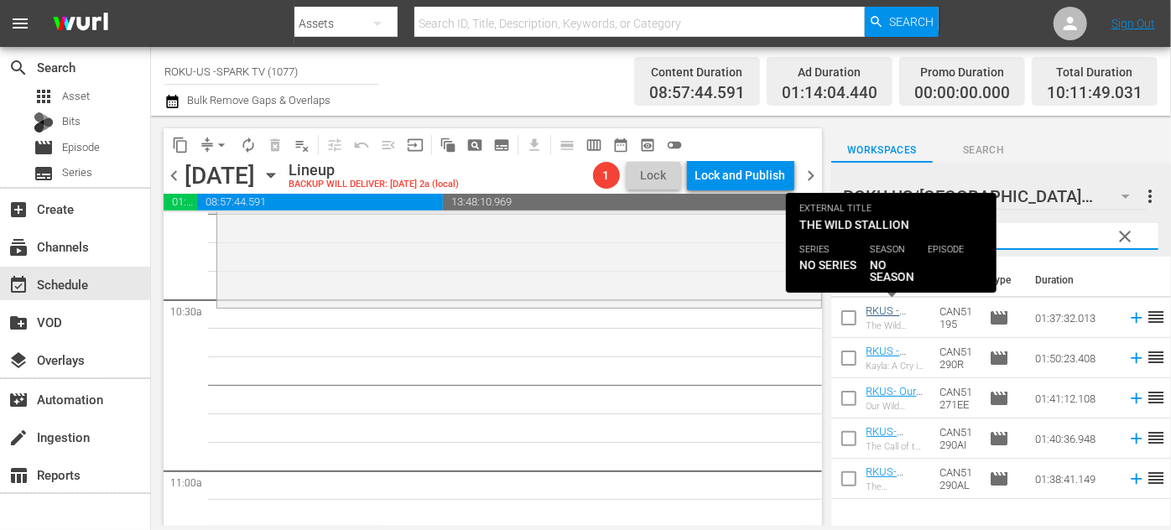
type input "wild"
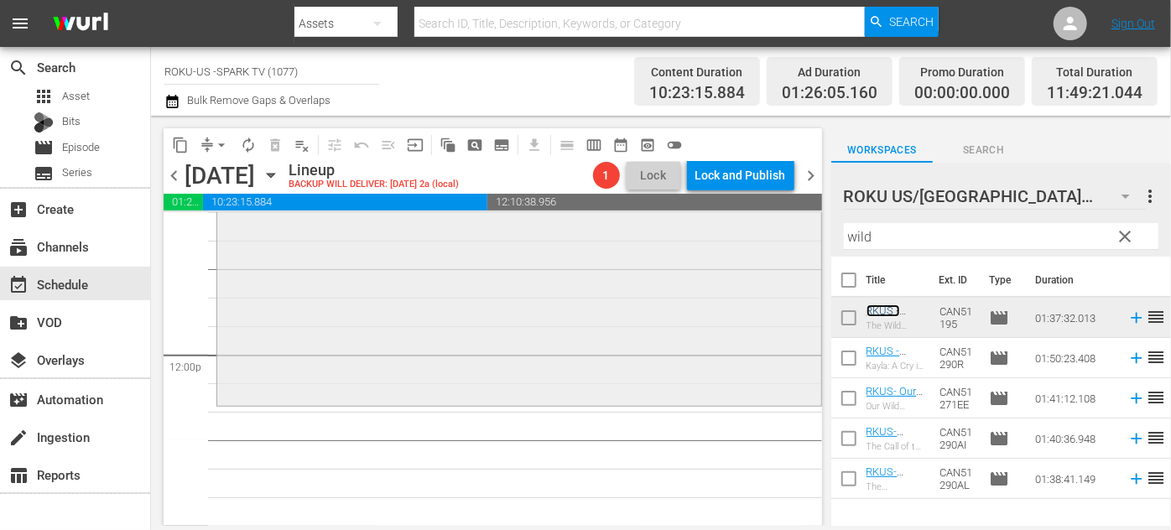
scroll to position [4041, 0]
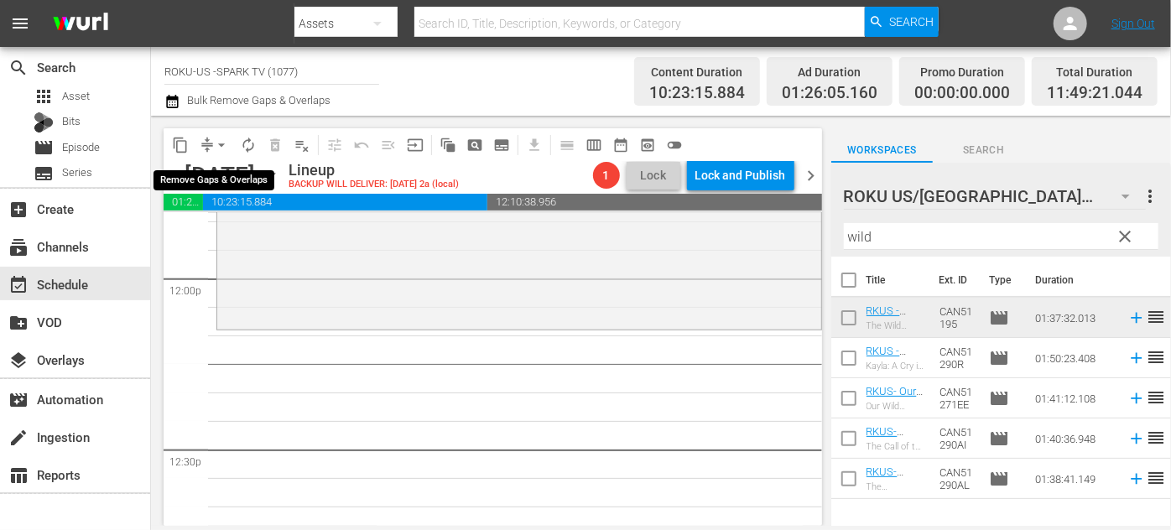
click at [224, 146] on span "arrow_drop_down" at bounding box center [221, 145] width 17 height 17
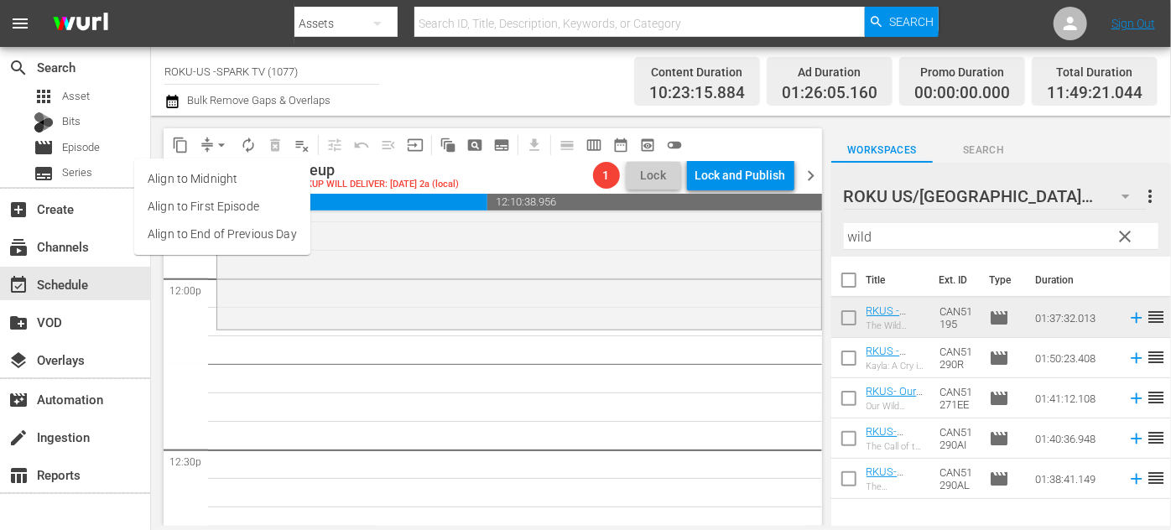
click at [279, 234] on li "Align to End of Previous Day" at bounding box center [222, 235] width 176 height 28
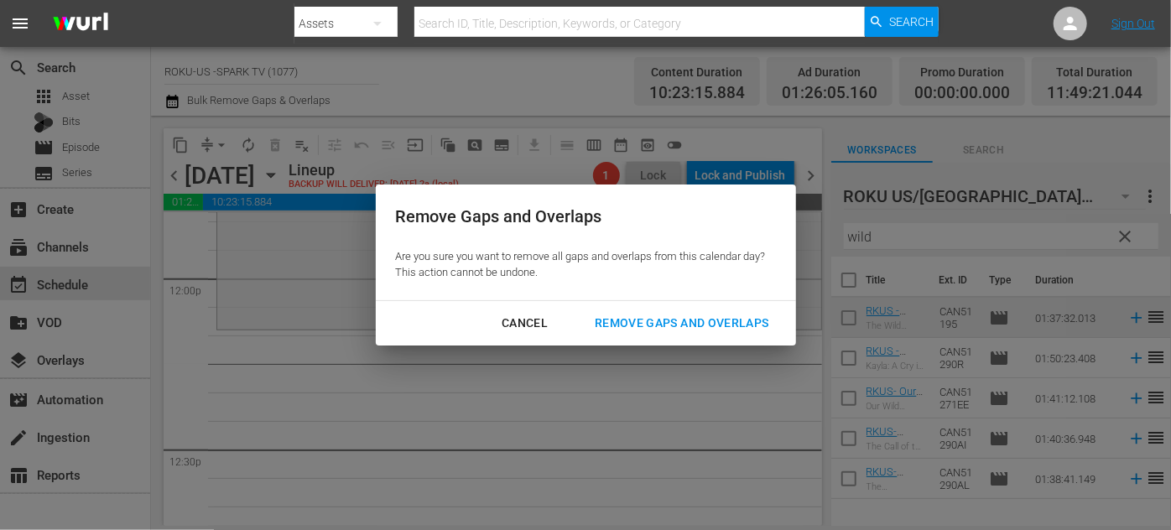
click at [666, 319] on div "Remove Gaps and Overlaps" at bounding box center [681, 323] width 200 height 21
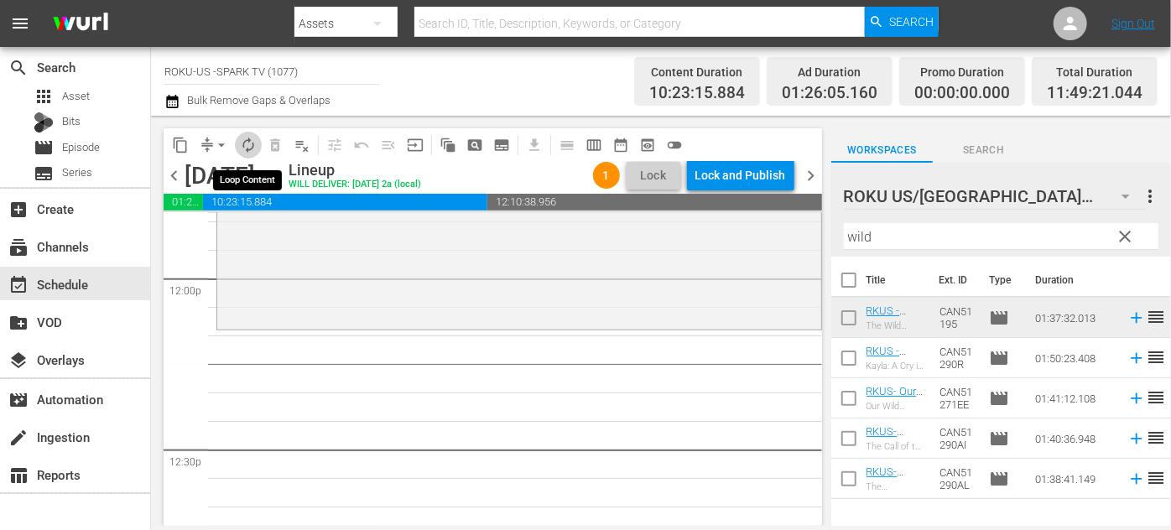
click at [249, 141] on span "autorenew_outlined" at bounding box center [248, 145] width 17 height 17
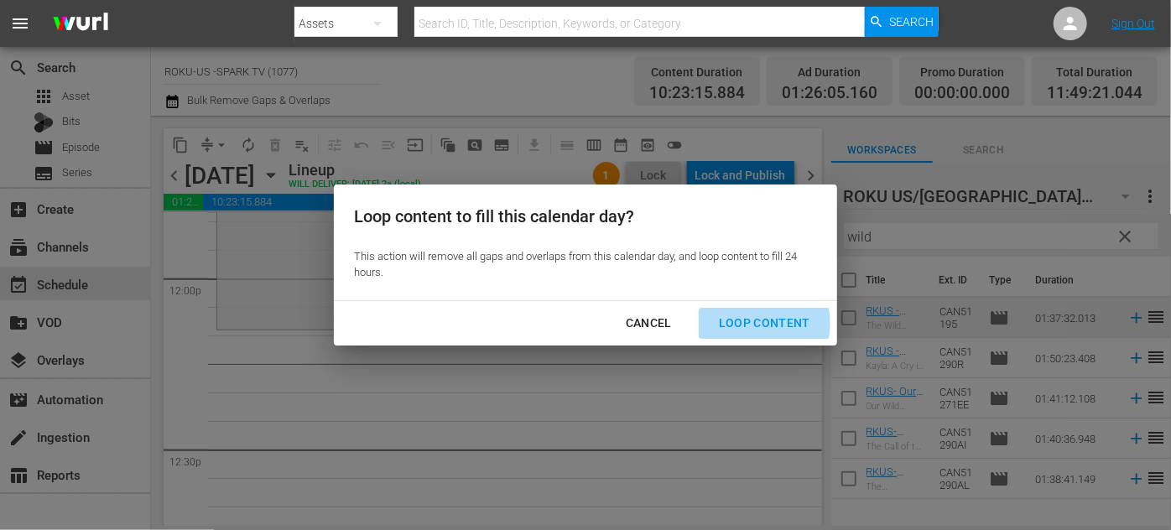
click at [750, 324] on div "Loop Content" at bounding box center [764, 323] width 118 height 21
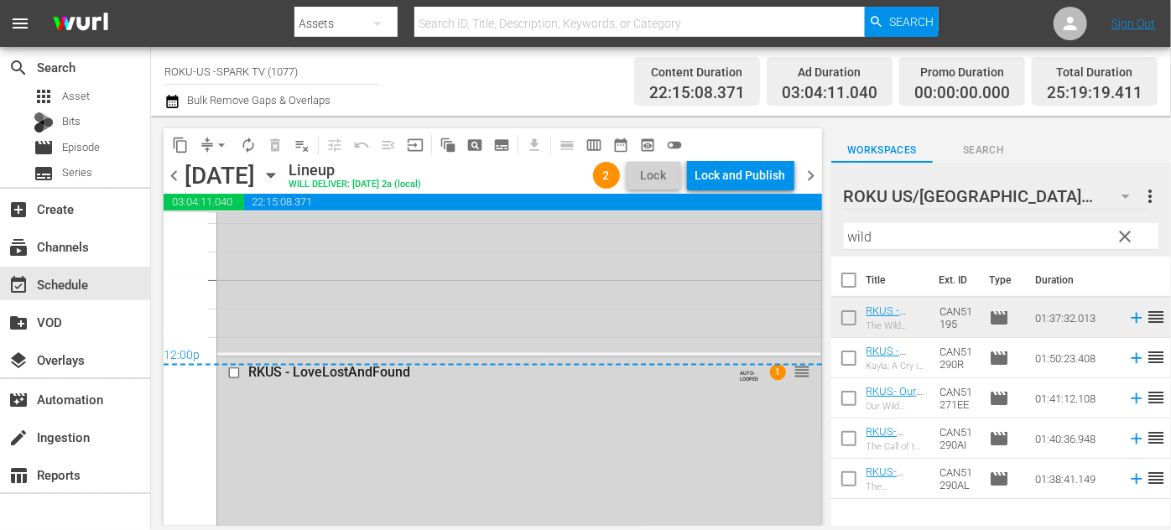
scroll to position [8081, 0]
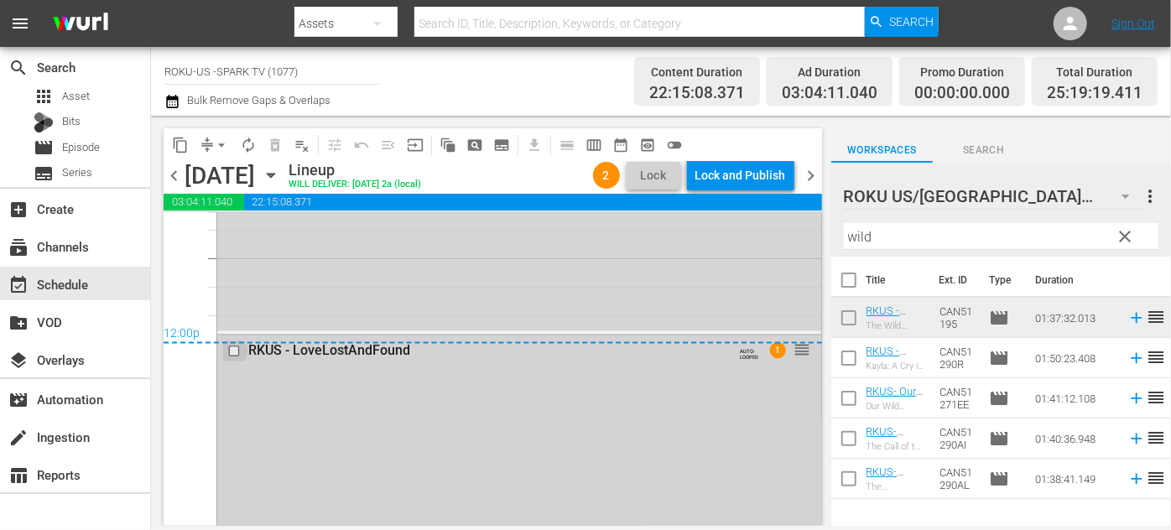
click at [232, 351] on input "checkbox" at bounding box center [236, 352] width 18 height 14
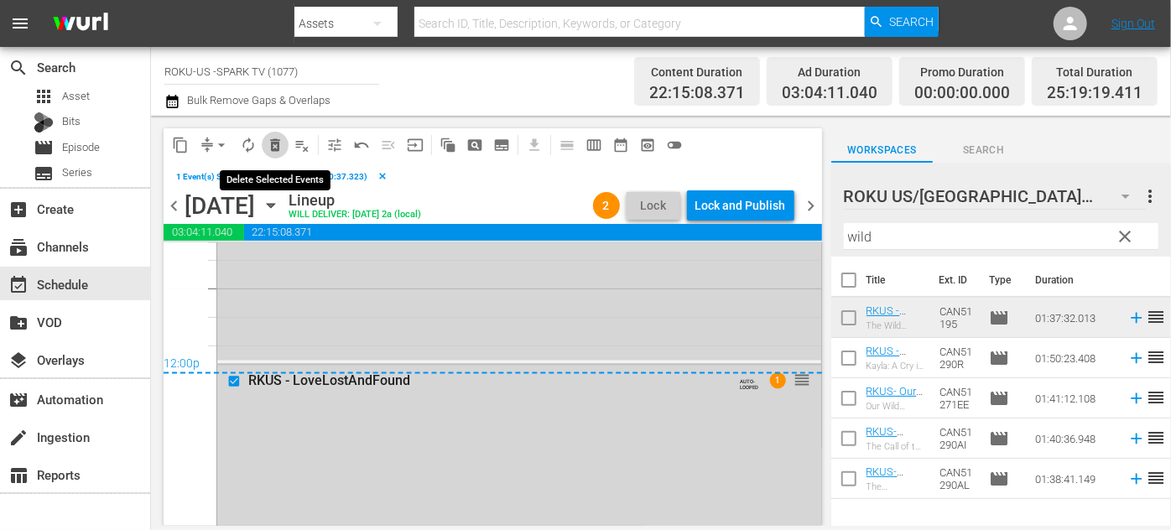
click at [274, 144] on span "delete_forever_outlined" at bounding box center [275, 145] width 17 height 17
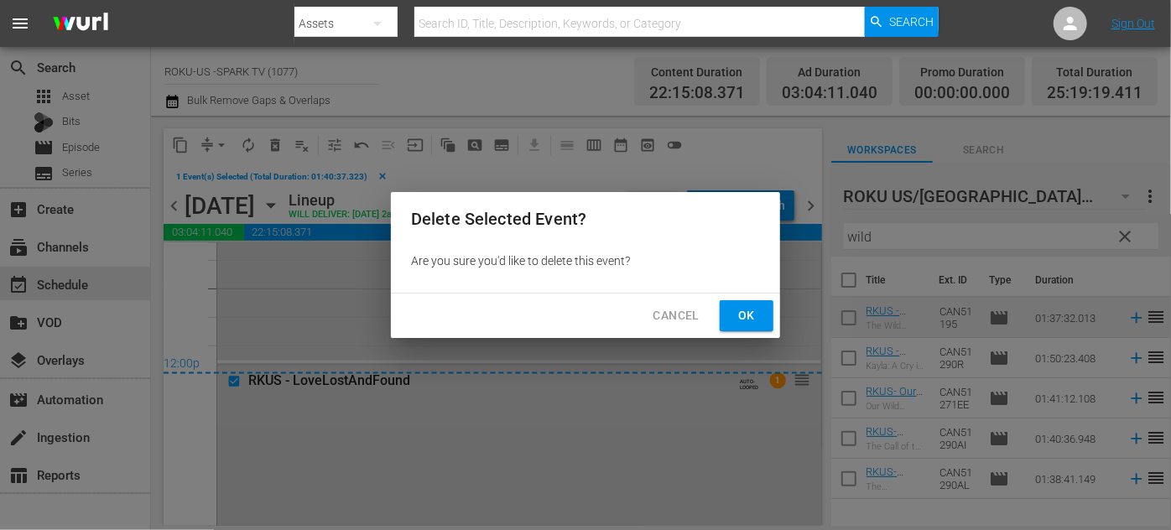
click at [746, 310] on span "Ok" at bounding box center [746, 315] width 27 height 21
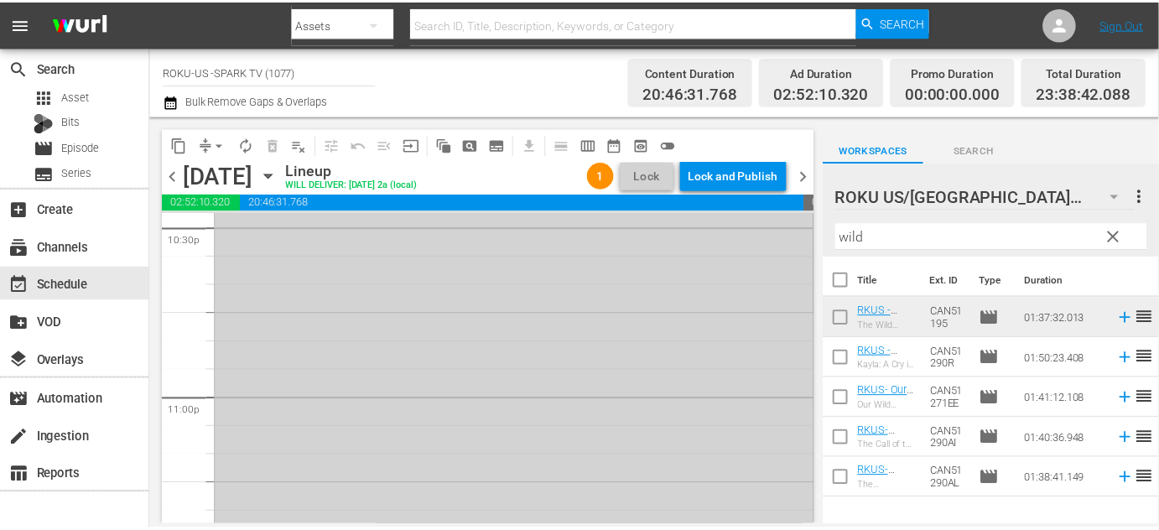
scroll to position [7595, 0]
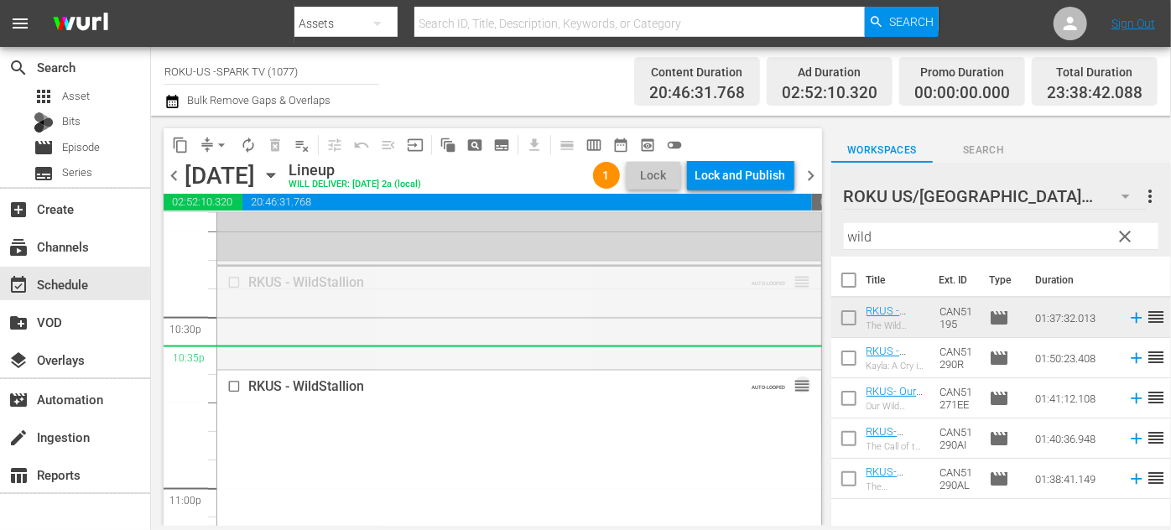
drag, startPoint x: 792, startPoint y: 278, endPoint x: 757, endPoint y: 373, distance: 100.8
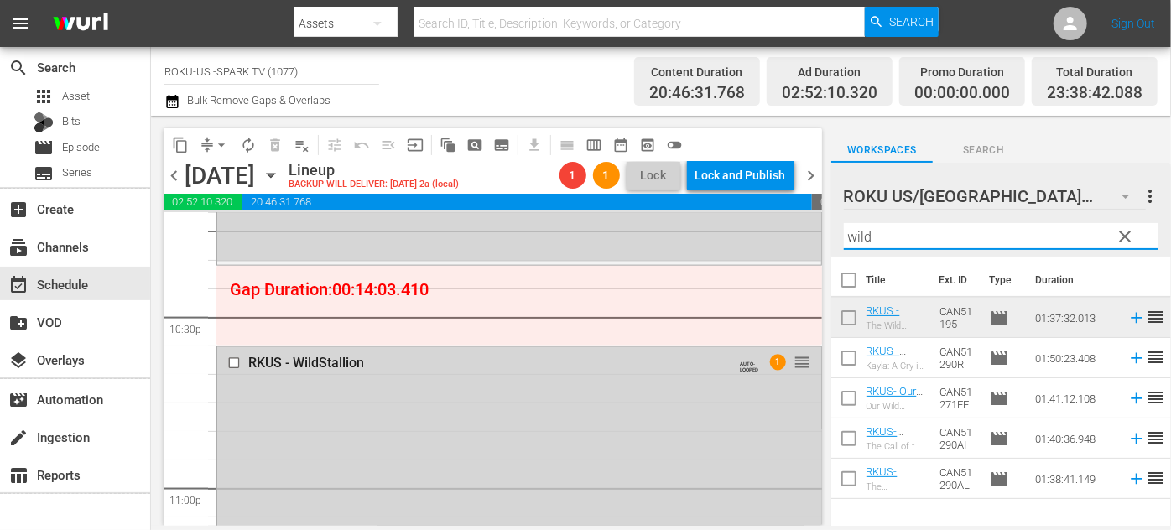
drag, startPoint x: 892, startPoint y: 238, endPoint x: 839, endPoint y: 231, distance: 53.3
click at [839, 231] on div "ROKU US/CA 182 ROKU US/[GEOGRAPHIC_DATA] more_vert clear Filter by Title wild" at bounding box center [1001, 210] width 340 height 94
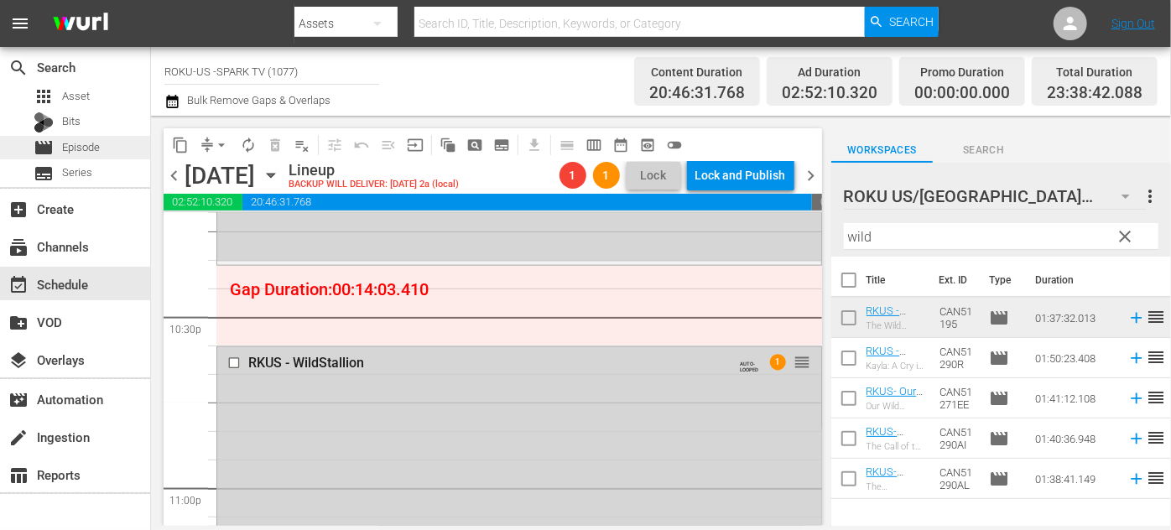
click at [98, 151] on span "Episode" at bounding box center [81, 147] width 38 height 17
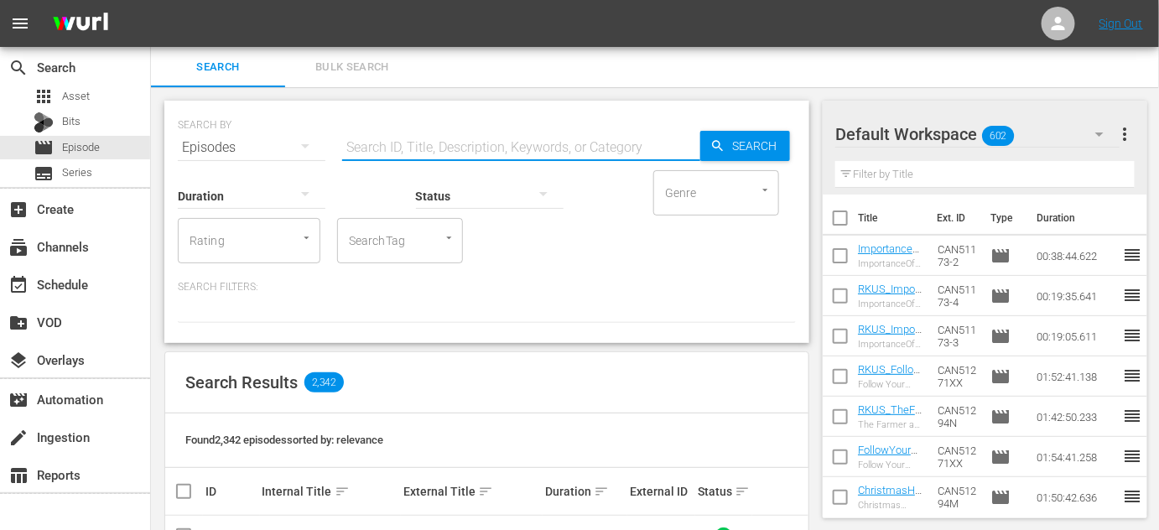
click at [428, 149] on input "text" at bounding box center [521, 147] width 358 height 40
type input "eps"
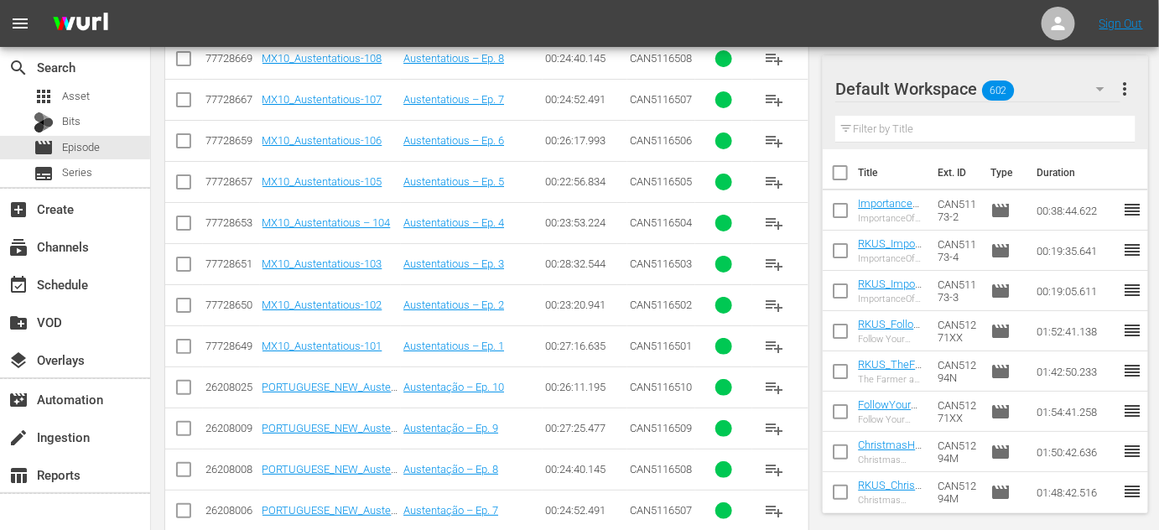
scroll to position [1593, 0]
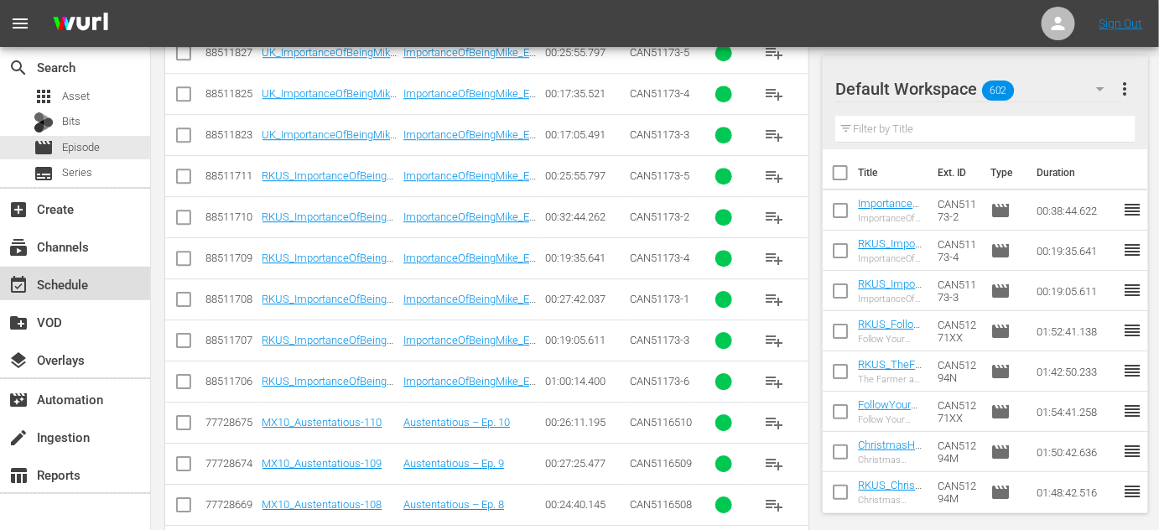
click at [69, 278] on div "event_available Schedule" at bounding box center [47, 281] width 94 height 15
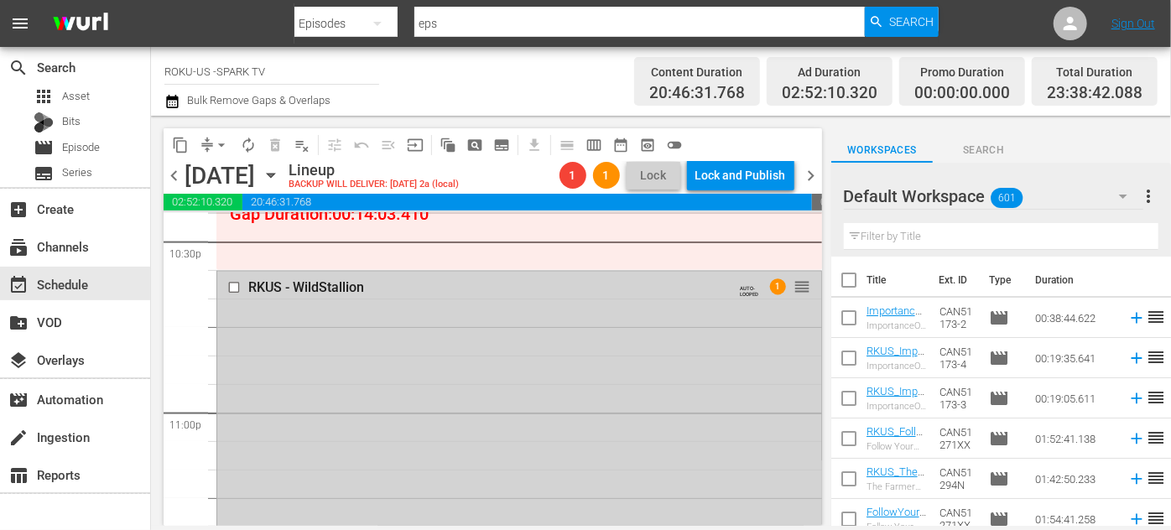
scroll to position [7623, 0]
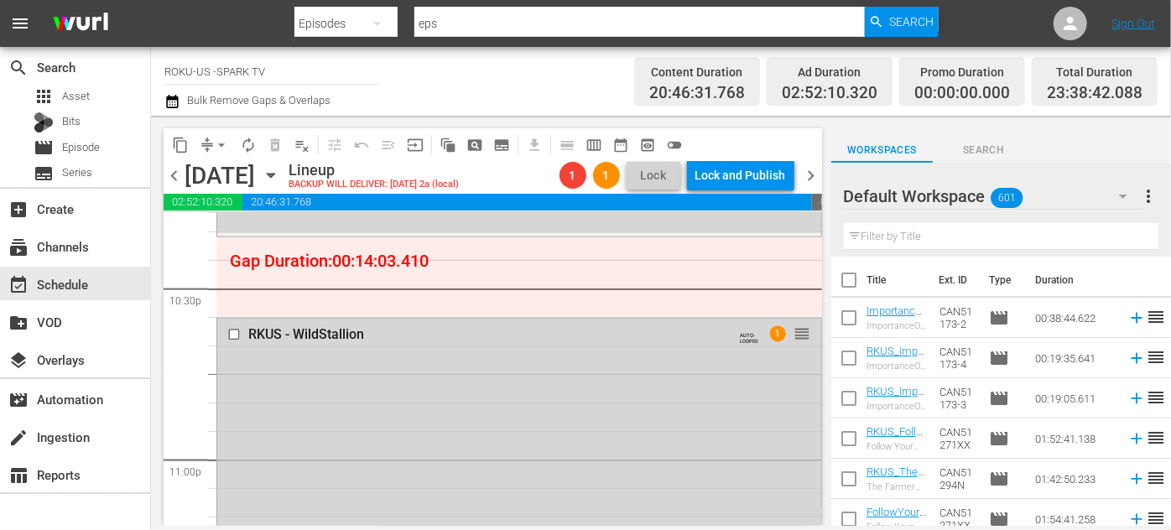
click at [1121, 193] on icon "button" at bounding box center [1123, 196] width 20 height 20
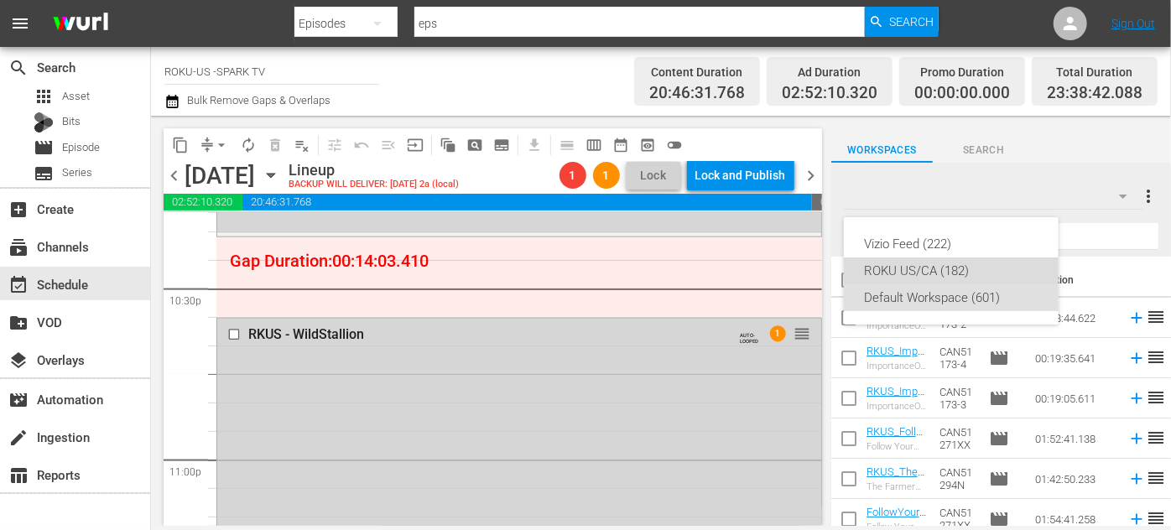
click at [934, 269] on div "ROKU US/CA (182)" at bounding box center [951, 270] width 174 height 27
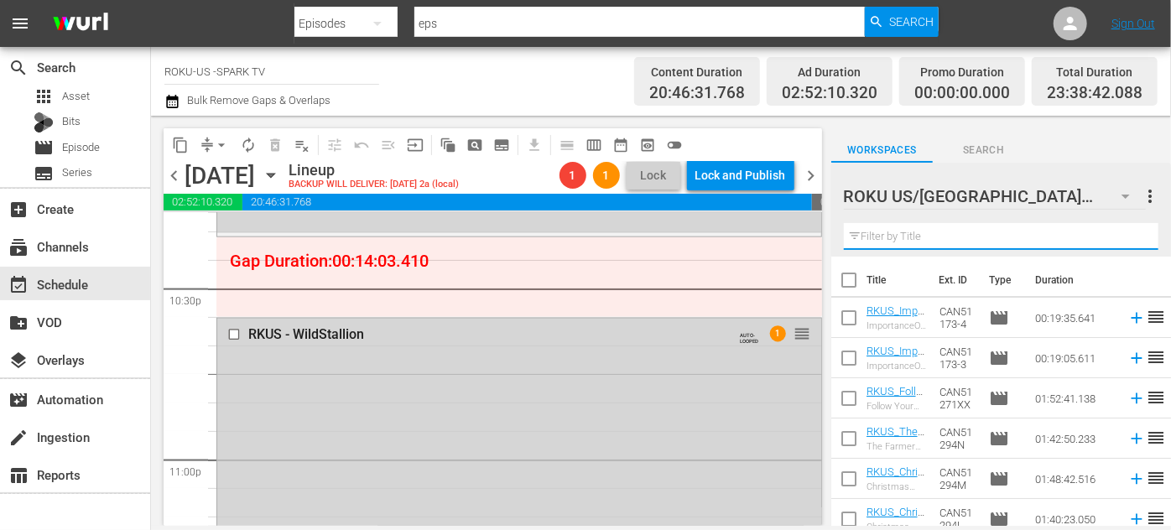
click at [888, 236] on input "text" at bounding box center [1001, 236] width 314 height 27
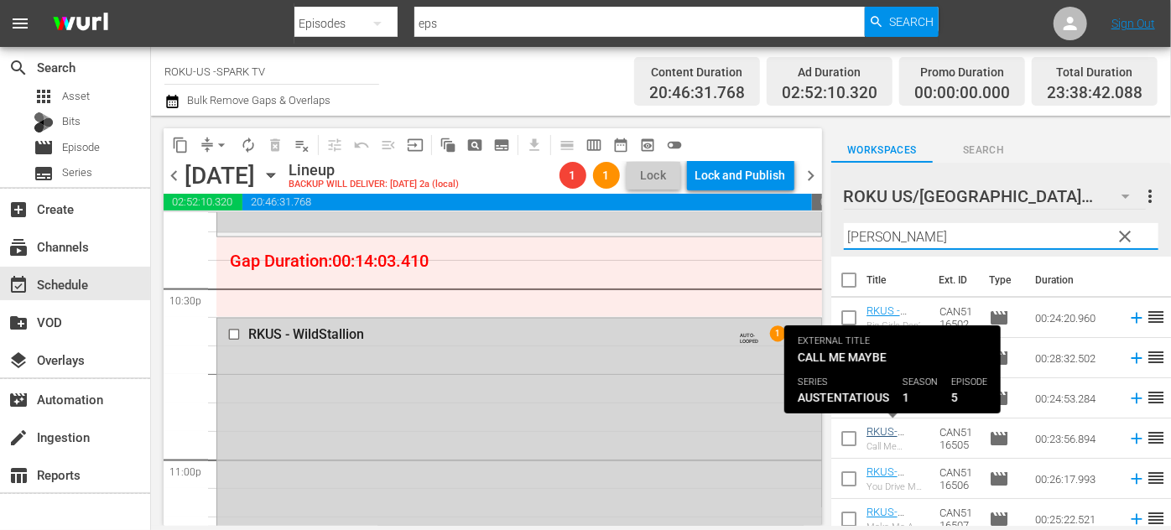
type input "[PERSON_NAME]"
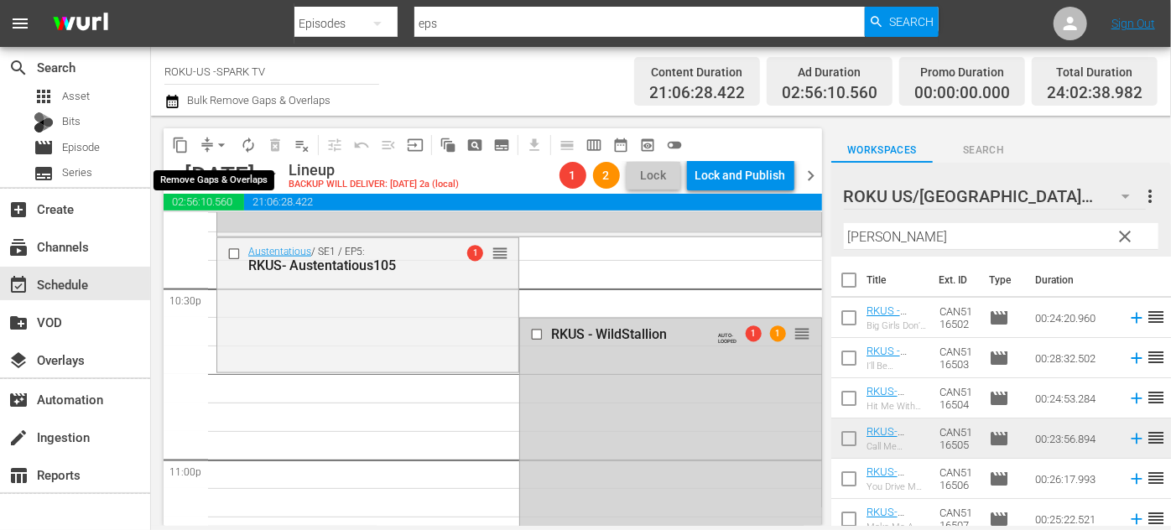
click at [224, 140] on span "arrow_drop_down" at bounding box center [221, 145] width 17 height 17
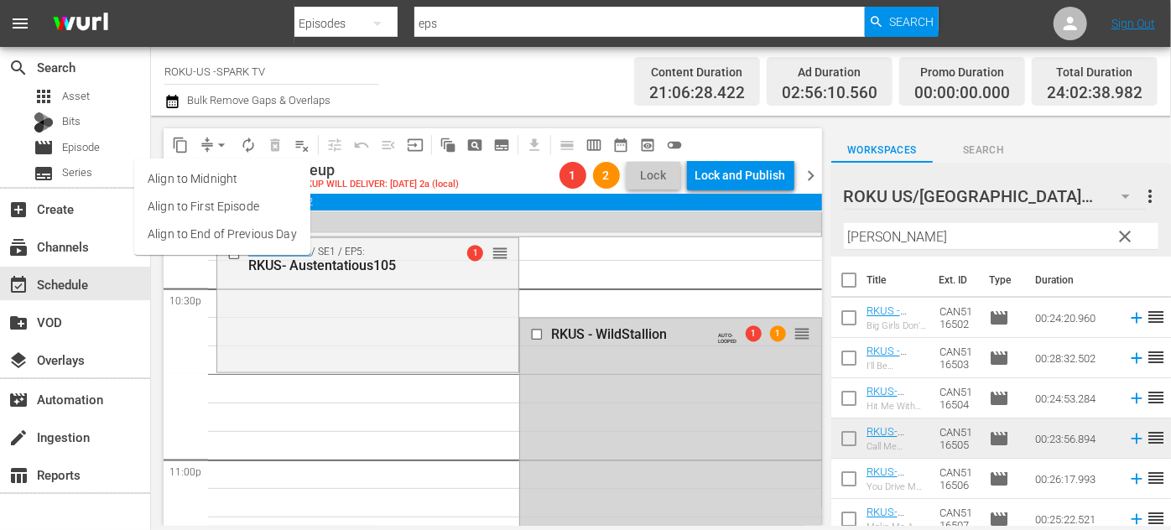
click at [250, 231] on li "Align to End of Previous Day" at bounding box center [222, 235] width 176 height 28
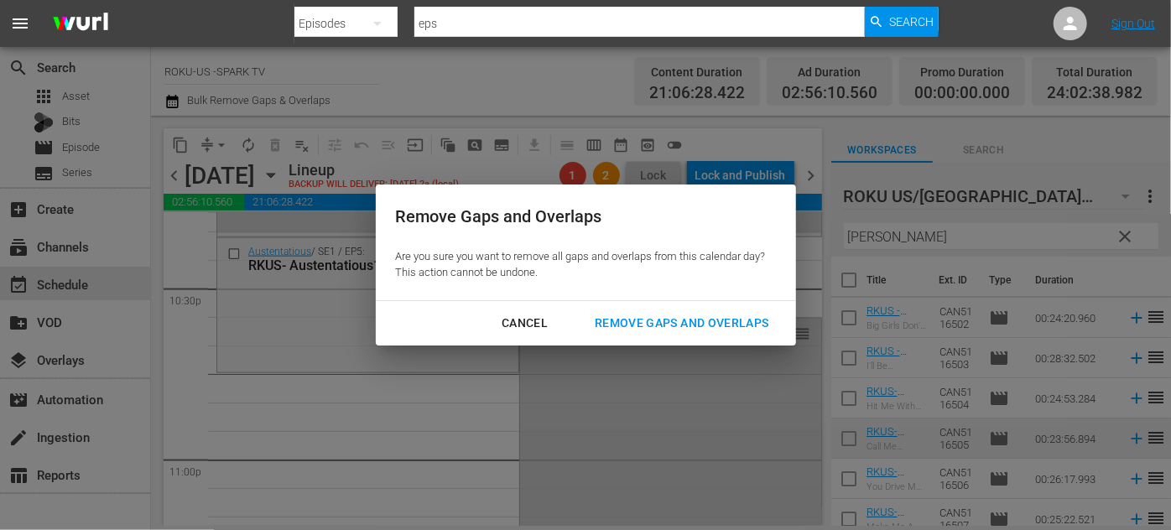
click at [619, 323] on div "Remove Gaps and Overlaps" at bounding box center [681, 323] width 200 height 21
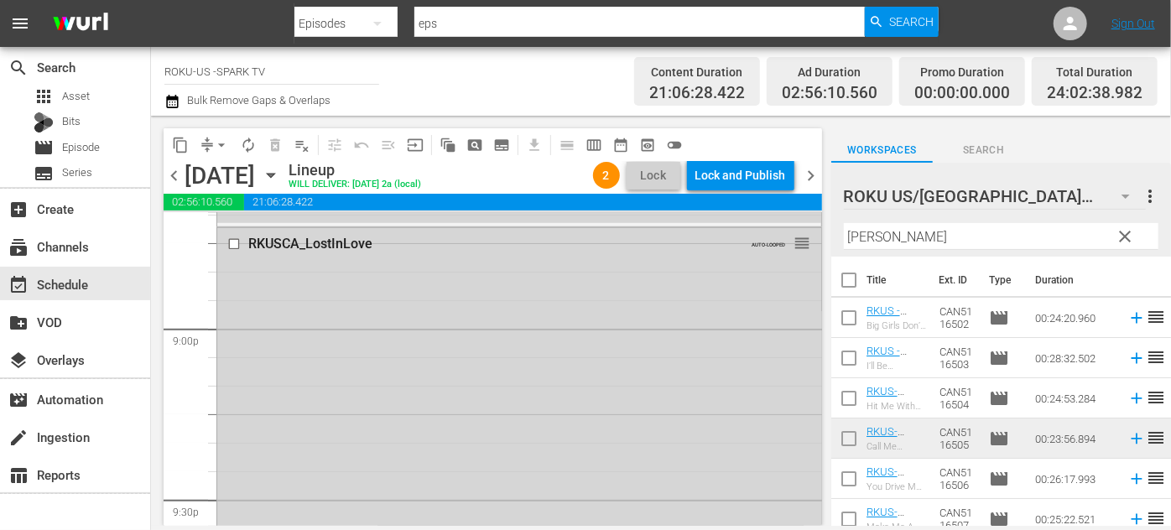
scroll to position [6883, 0]
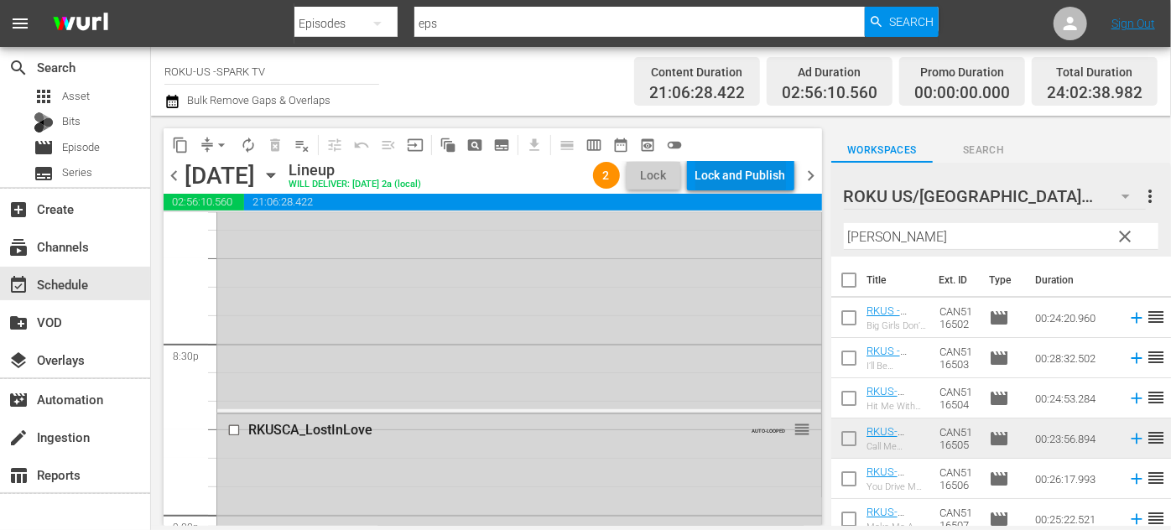
click at [755, 173] on div "Lock and Publish" at bounding box center [740, 175] width 91 height 30
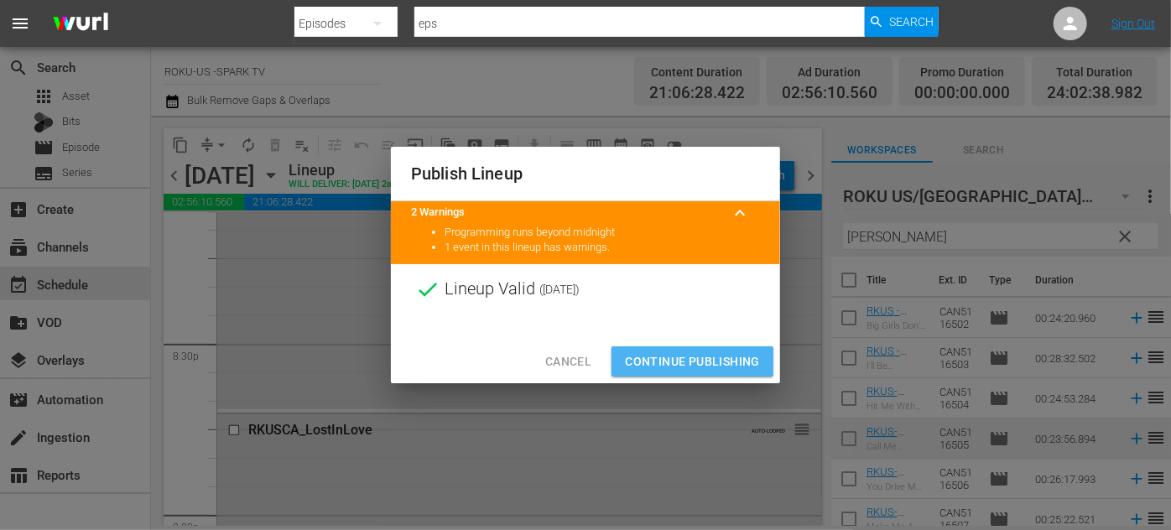
click at [691, 362] on span "Continue Publishing" at bounding box center [692, 361] width 135 height 21
